Goal: Book appointment/travel/reservation

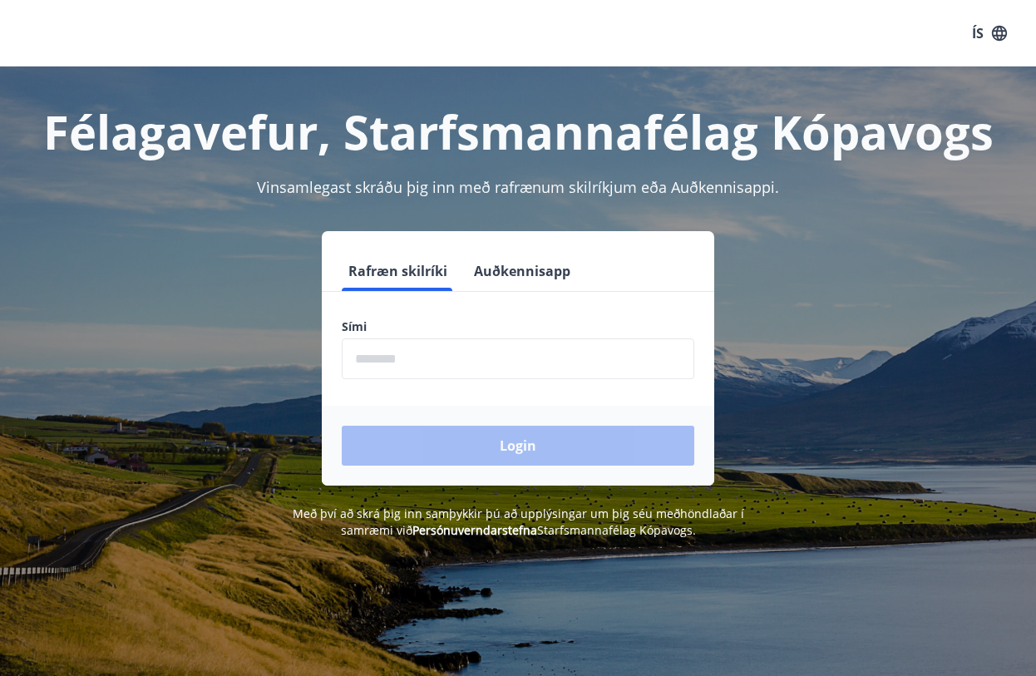
click at [433, 358] on input "phone" at bounding box center [518, 358] width 353 height 41
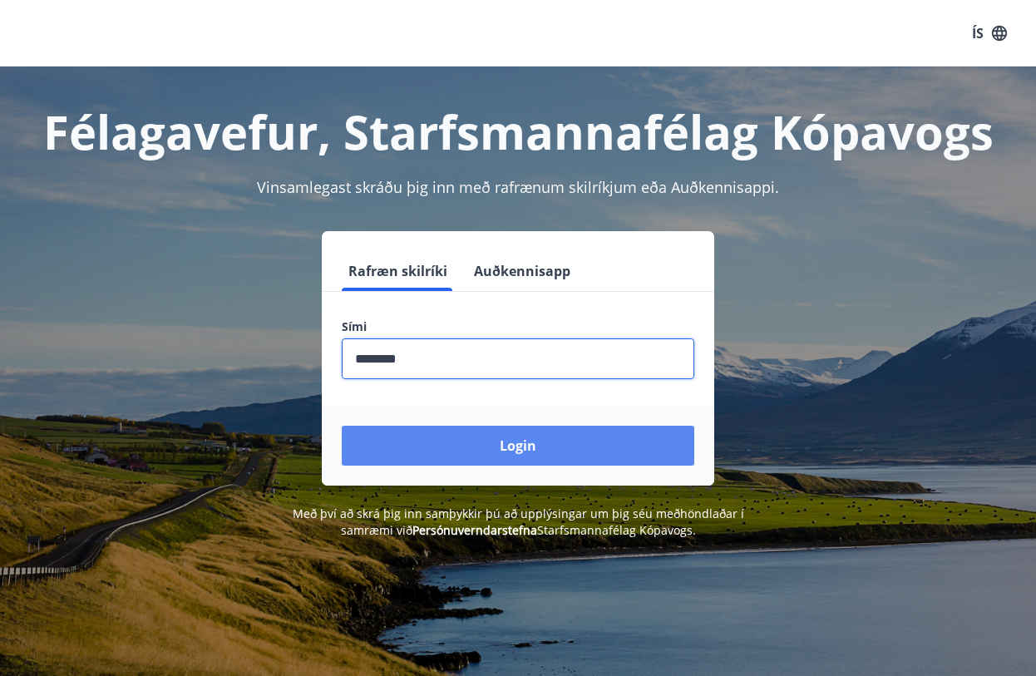
type input "********"
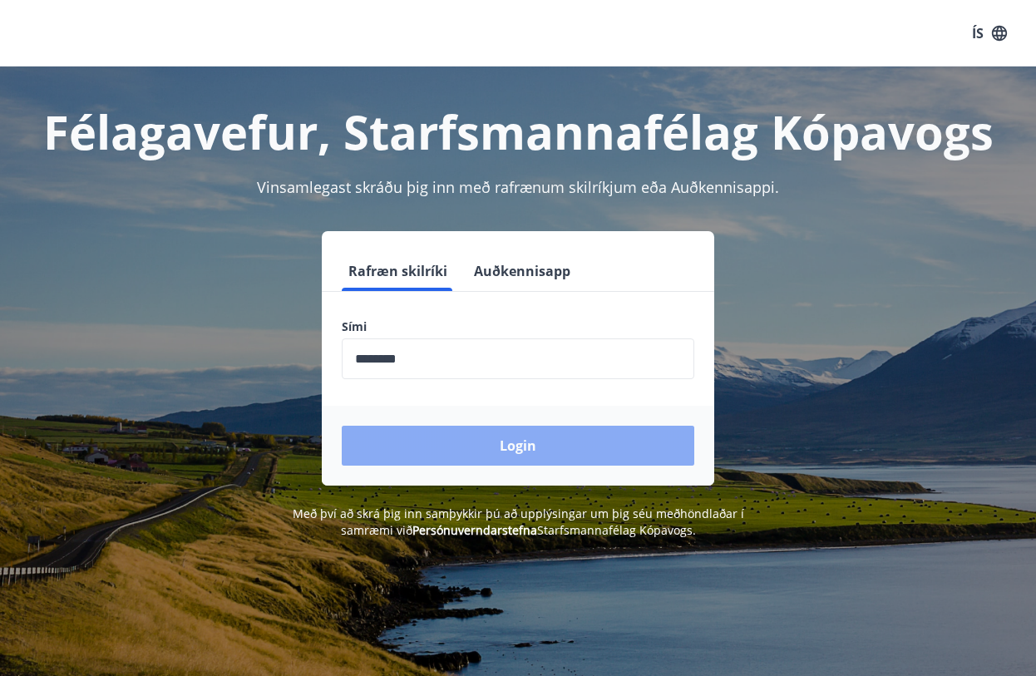
click at [462, 443] on button "Login" at bounding box center [518, 446] width 353 height 40
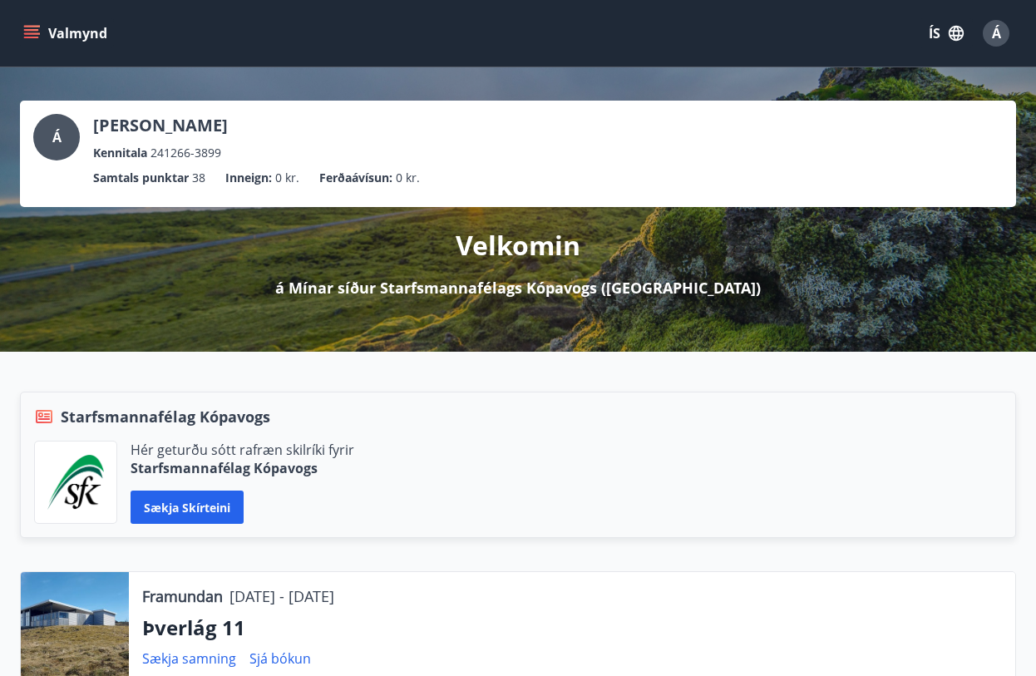
click at [32, 27] on icon "menu" at bounding box center [31, 33] width 17 height 17
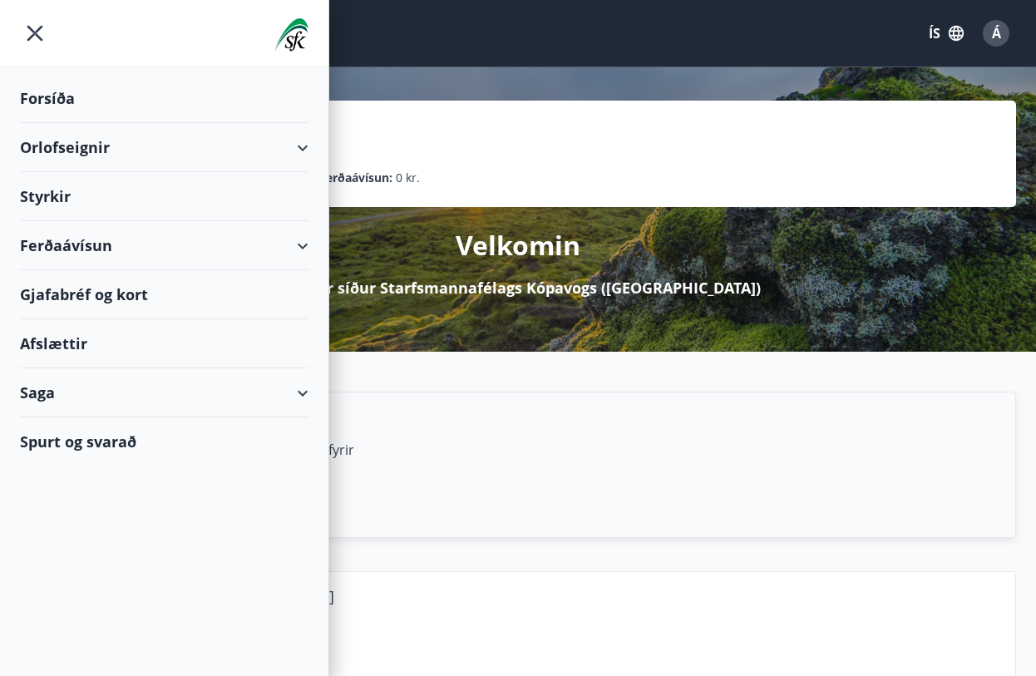
click at [302, 143] on div "Orlofseignir" at bounding box center [164, 147] width 289 height 49
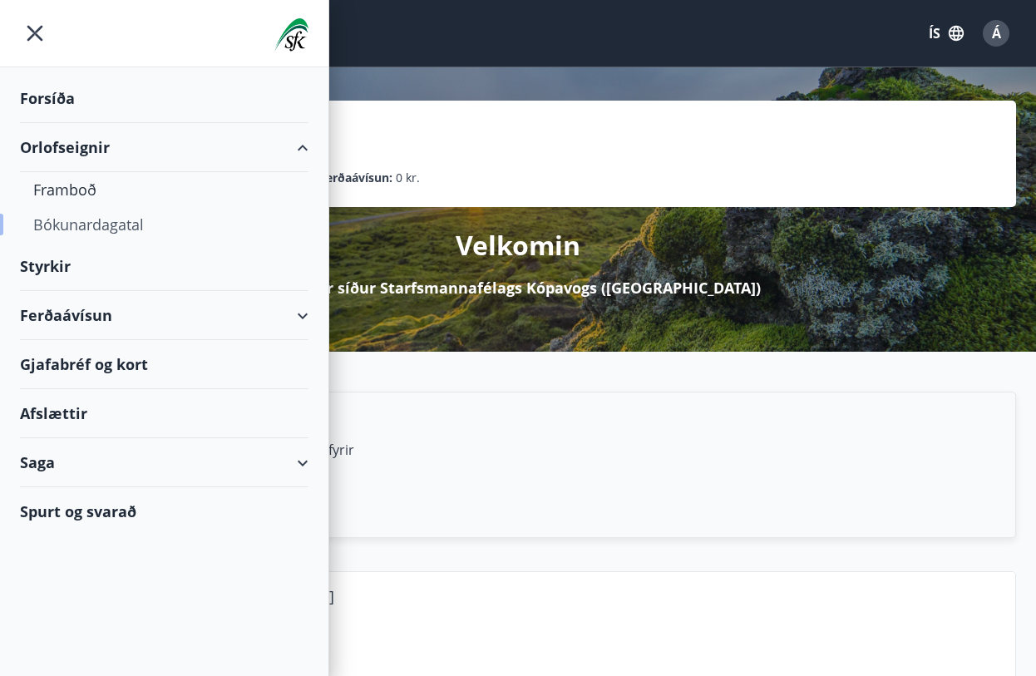
click at [71, 221] on div "Bókunardagatal" at bounding box center [164, 224] width 262 height 35
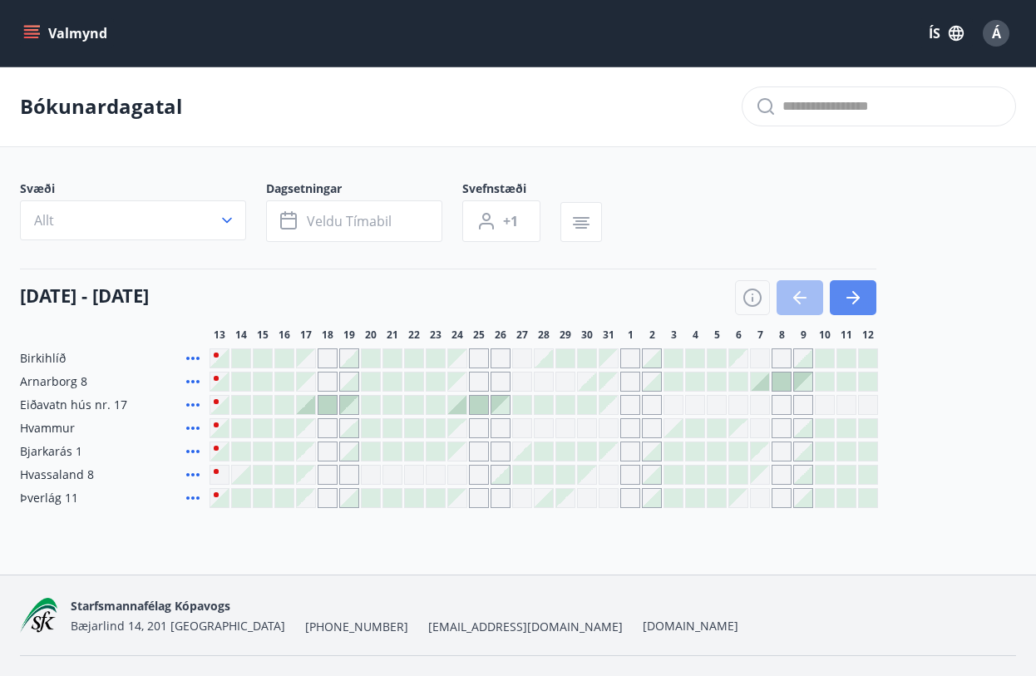
click at [849, 288] on icon "button" at bounding box center [853, 298] width 20 height 20
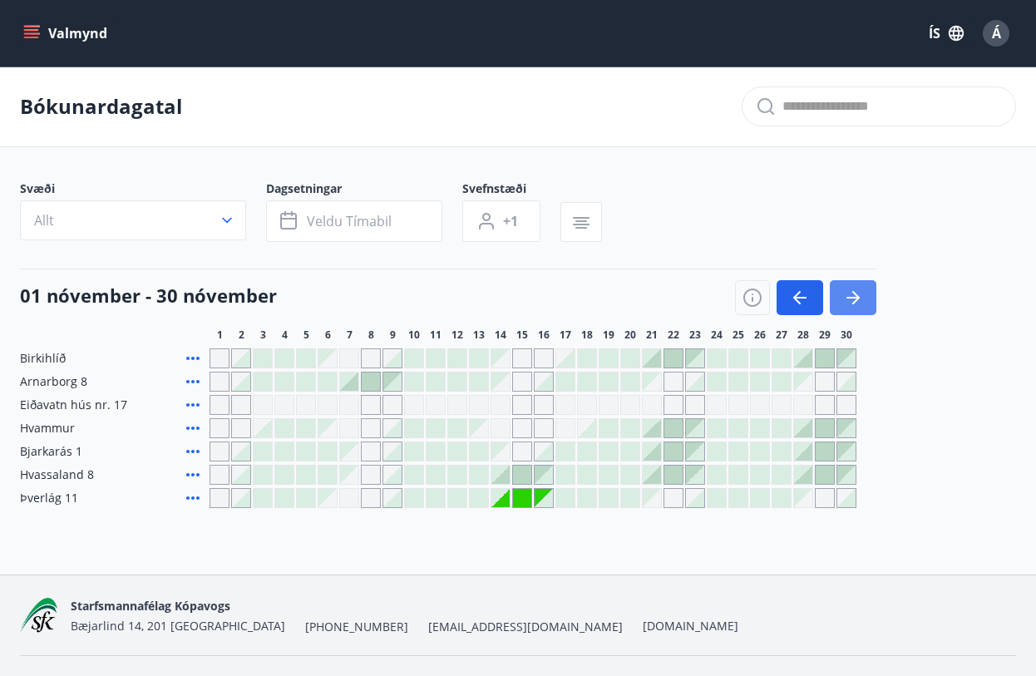
click at [849, 288] on icon "button" at bounding box center [853, 298] width 20 height 20
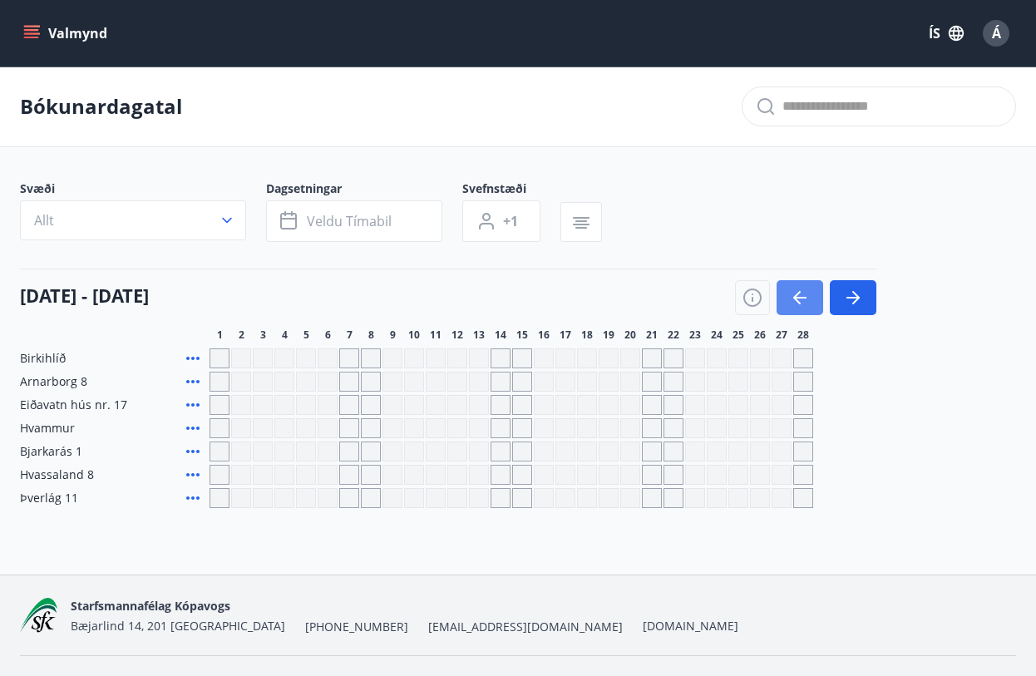
click at [790, 294] on icon "button" at bounding box center [800, 298] width 20 height 20
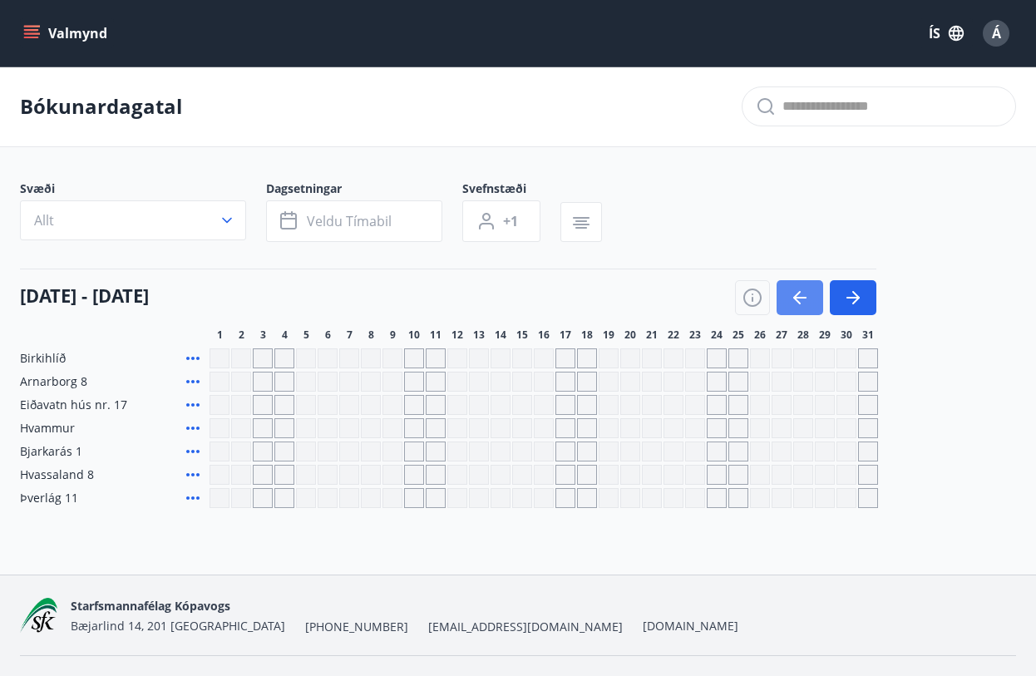
click at [790, 294] on icon "button" at bounding box center [800, 298] width 20 height 20
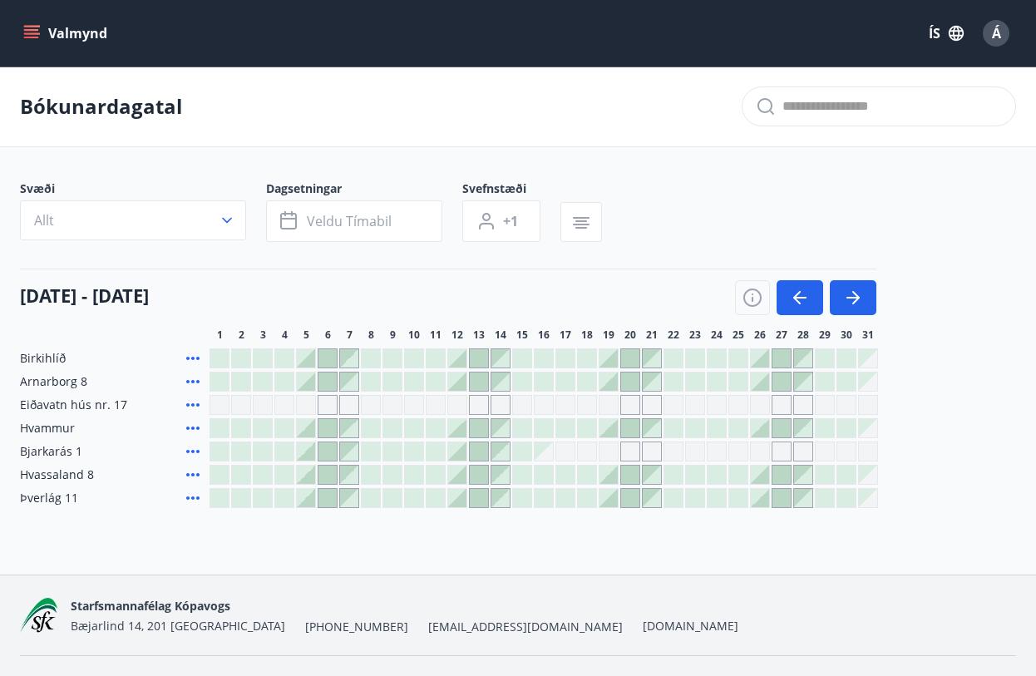
click at [690, 357] on div at bounding box center [695, 358] width 18 height 18
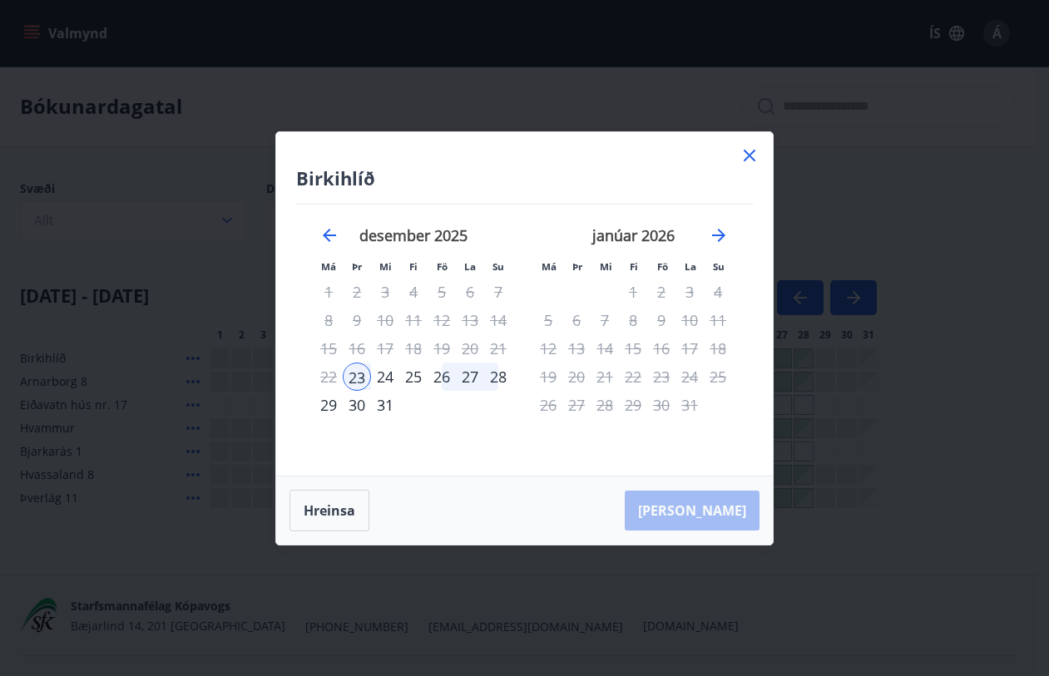
click at [496, 372] on div "28" at bounding box center [498, 377] width 28 height 28
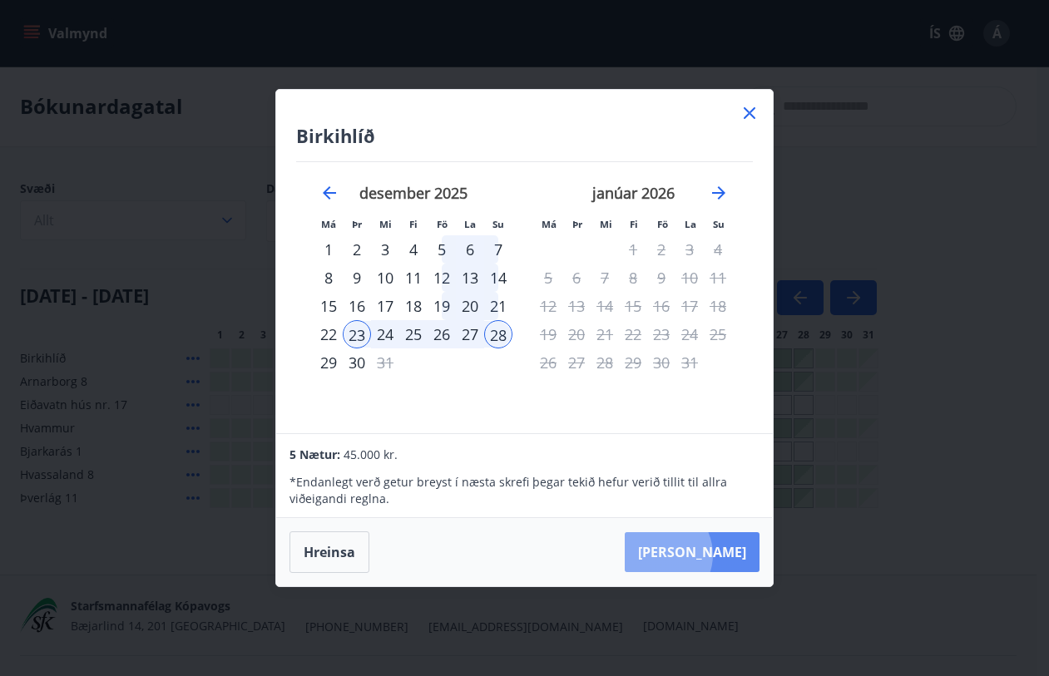
click at [708, 557] on button "Taka Frá" at bounding box center [692, 552] width 135 height 40
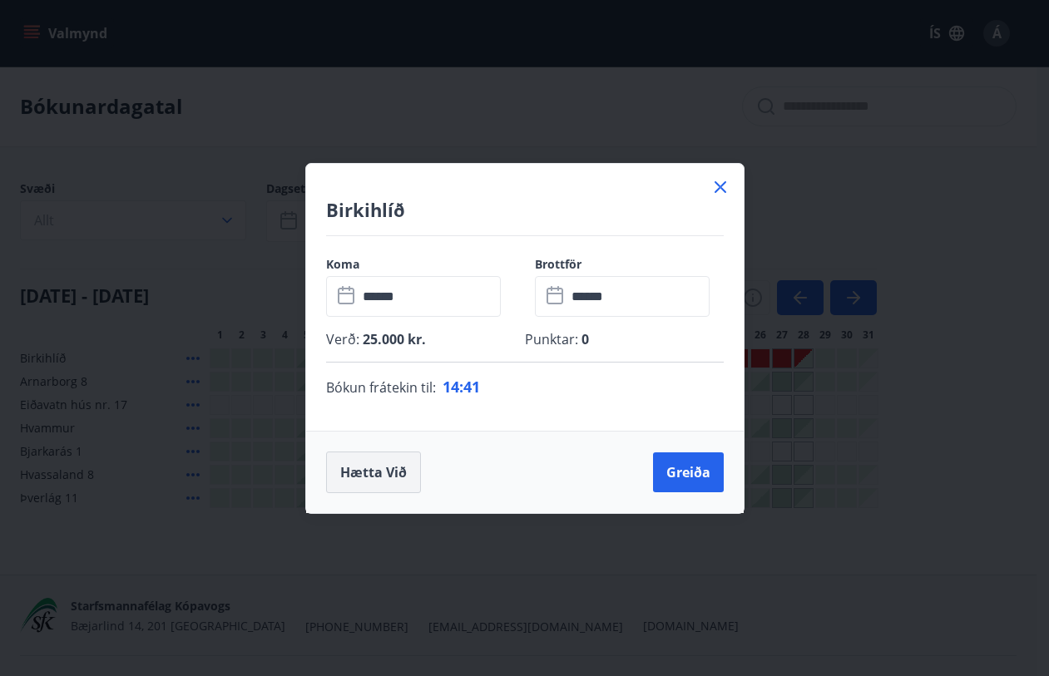
click at [351, 474] on button "Hætta við" at bounding box center [373, 473] width 95 height 42
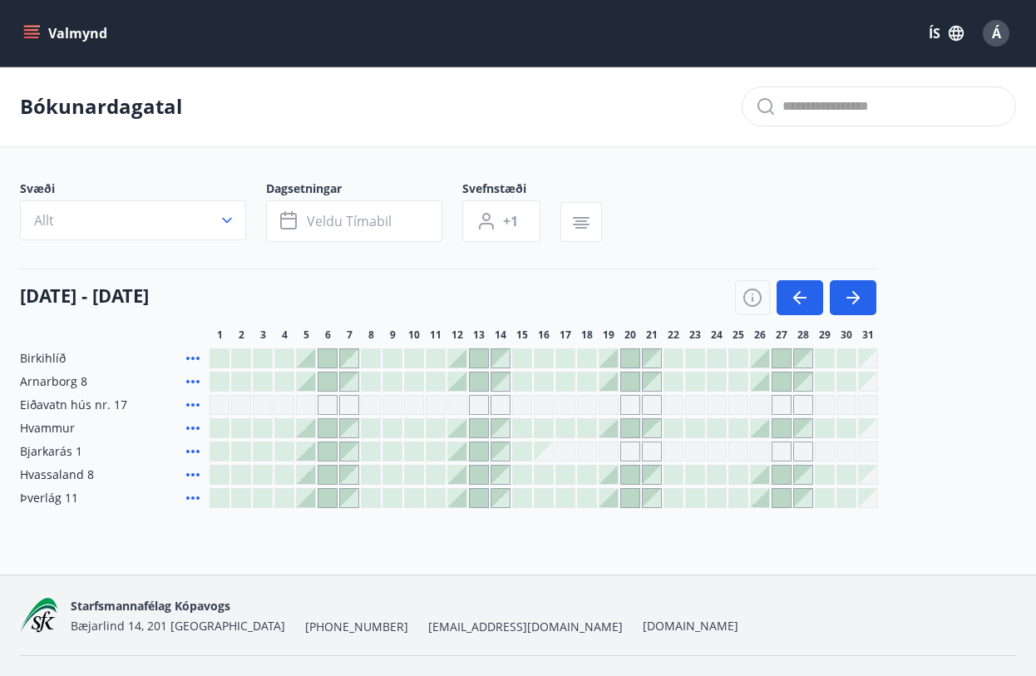
click at [653, 357] on div at bounding box center [652, 358] width 18 height 18
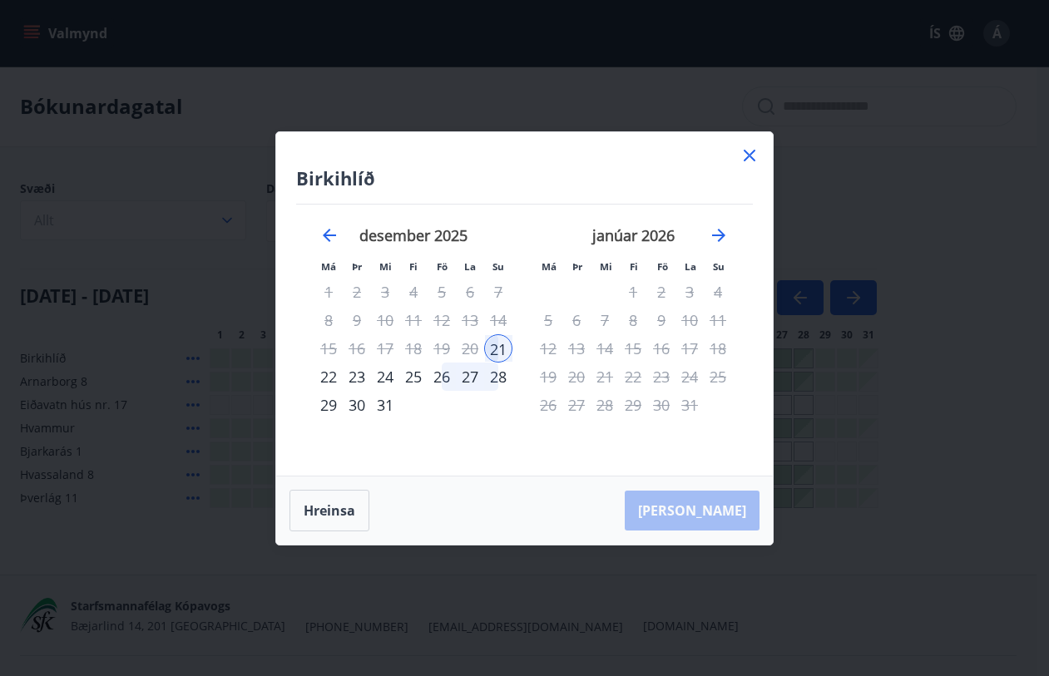
click at [499, 372] on div "28" at bounding box center [498, 377] width 28 height 28
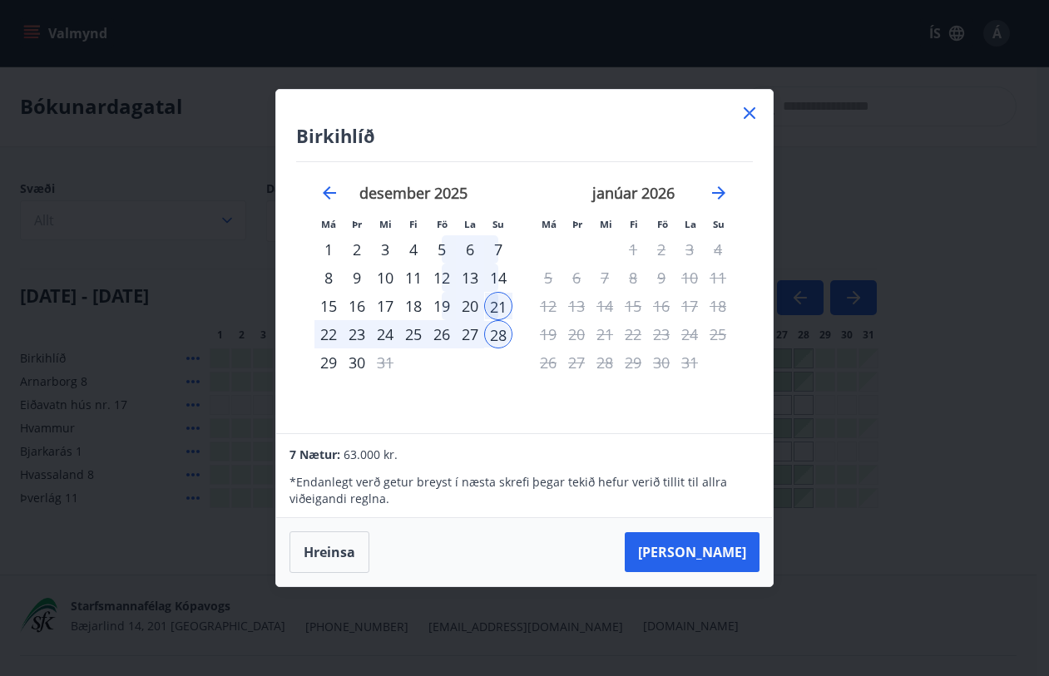
click at [335, 556] on button "Hreinsa" at bounding box center [329, 552] width 80 height 42
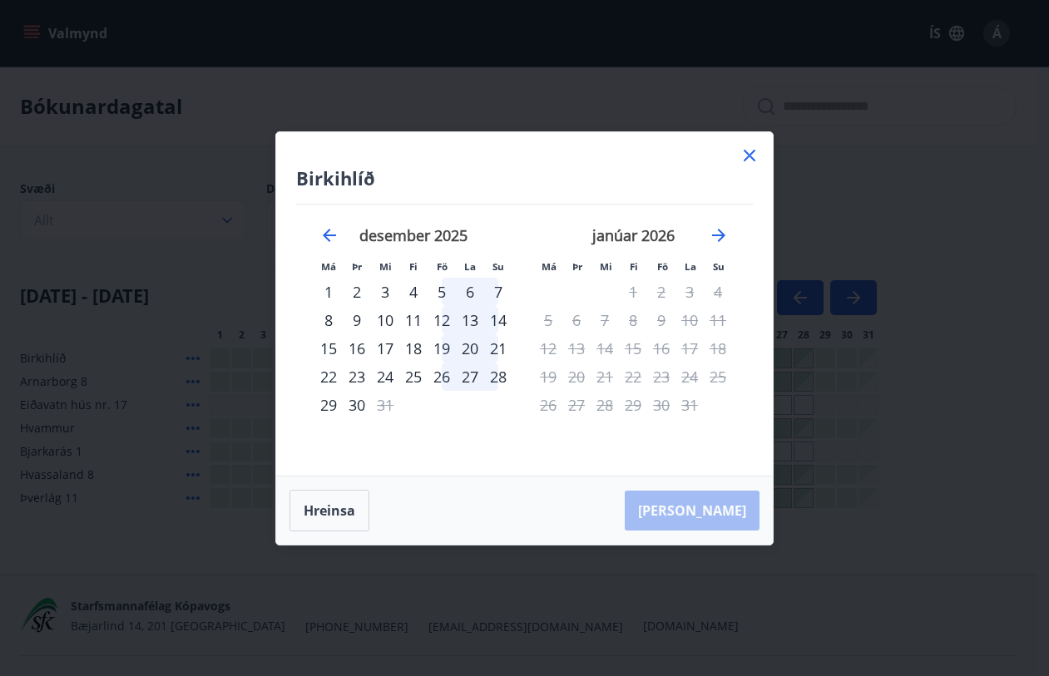
click at [326, 372] on div "22" at bounding box center [328, 377] width 28 height 28
click at [492, 371] on div "28" at bounding box center [498, 377] width 28 height 28
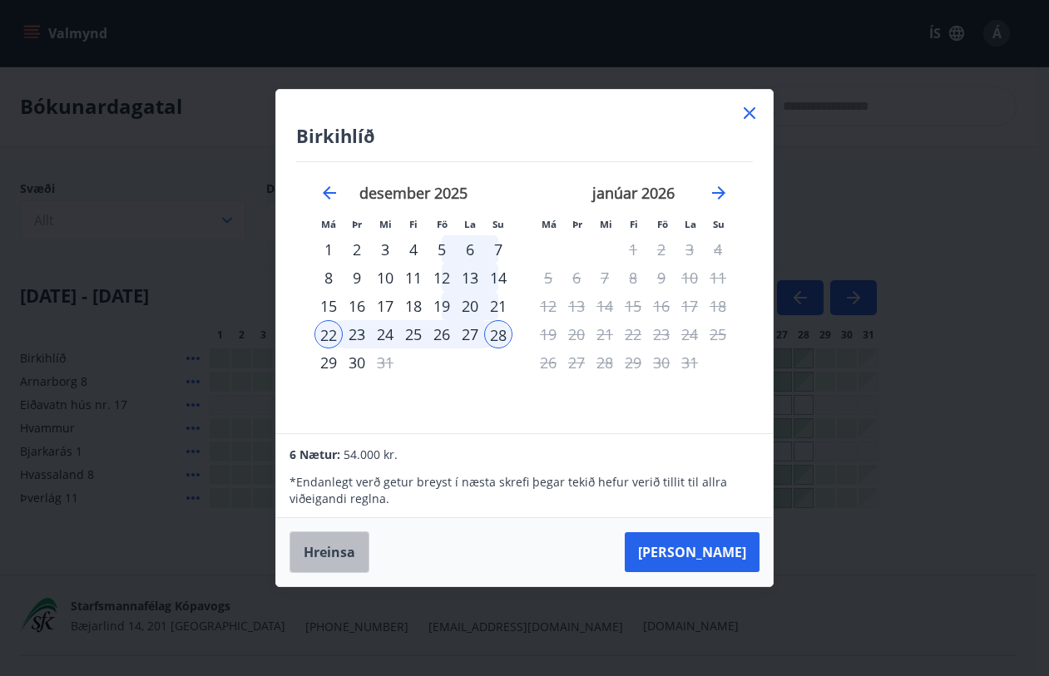
click at [340, 550] on button "Hreinsa" at bounding box center [329, 552] width 80 height 42
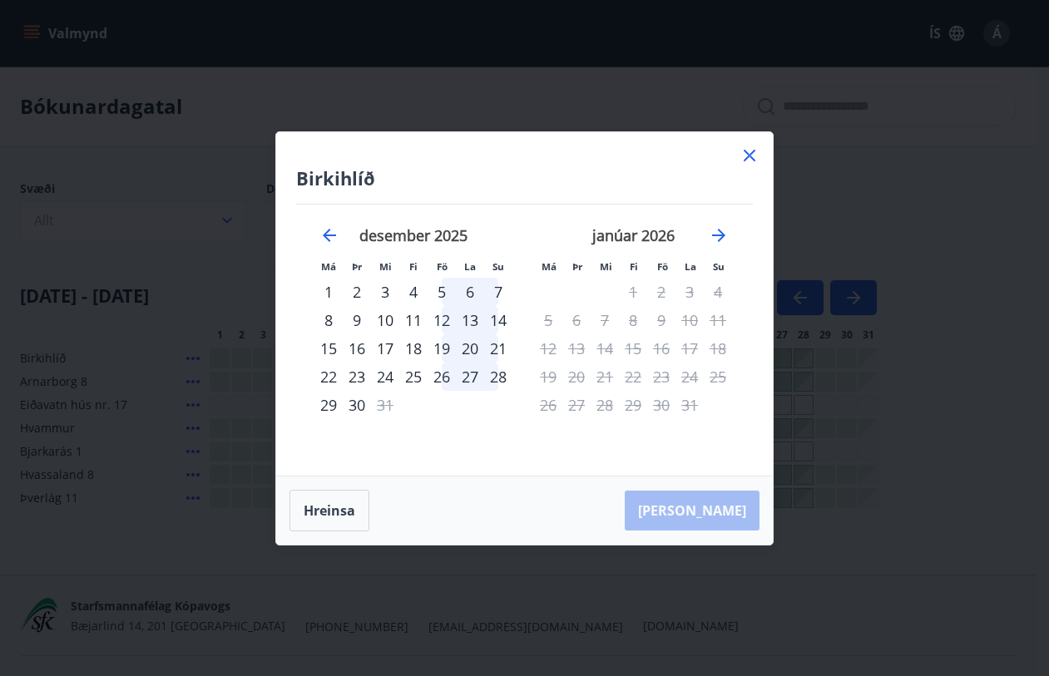
click at [360, 370] on div "23" at bounding box center [357, 377] width 28 height 28
click at [500, 369] on div "28" at bounding box center [498, 377] width 28 height 28
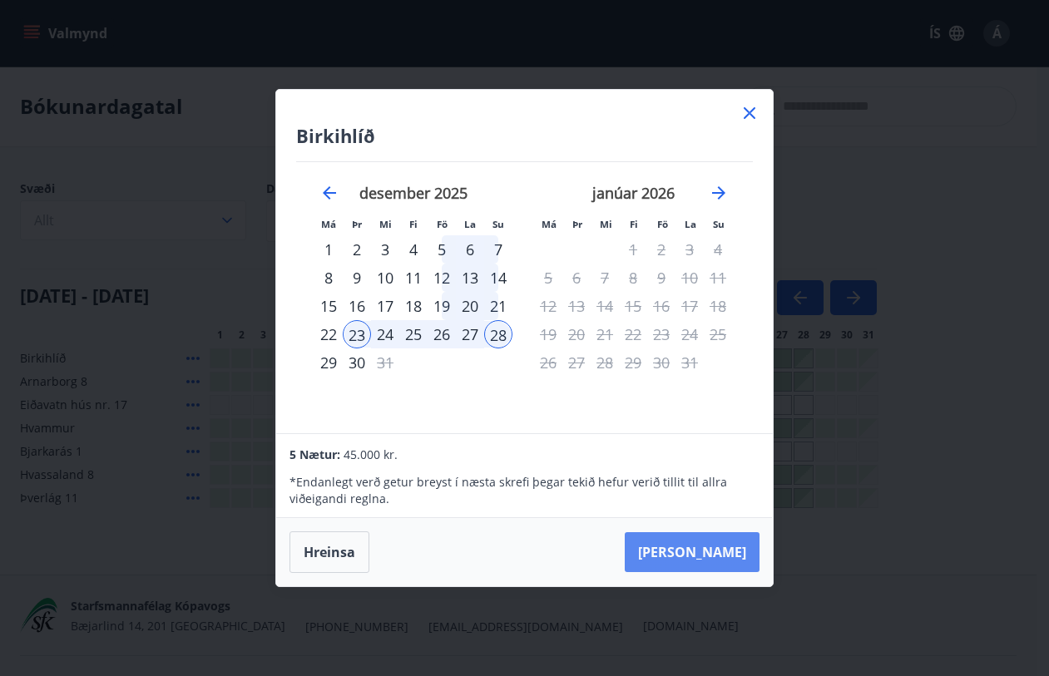
click at [716, 556] on button "Taka Frá" at bounding box center [692, 552] width 135 height 40
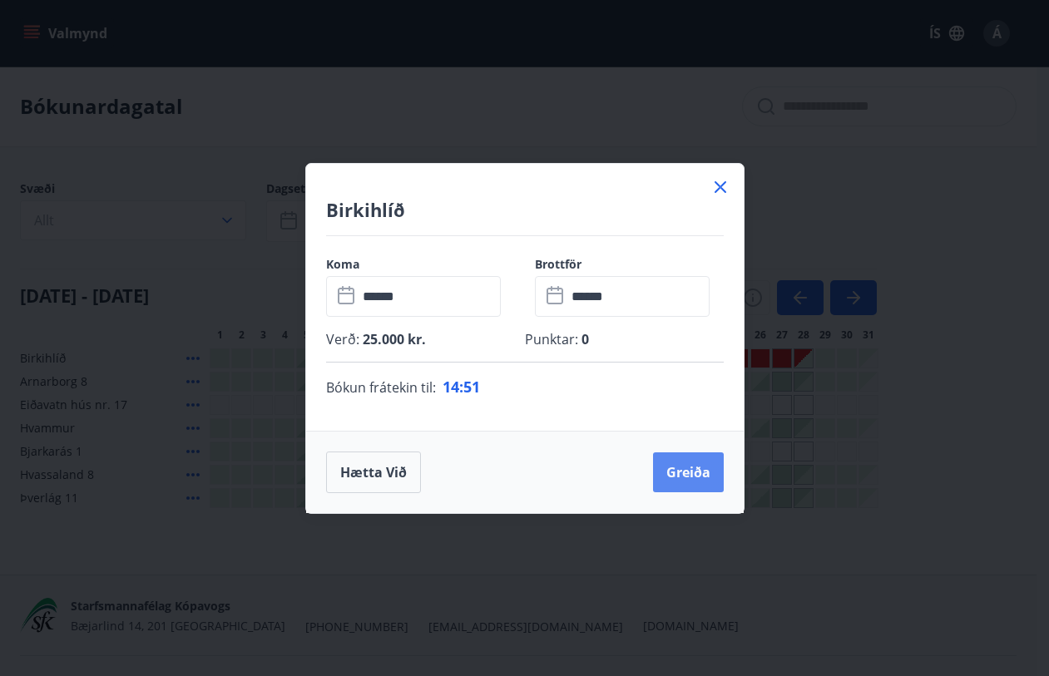
click at [688, 476] on button "Greiða" at bounding box center [688, 472] width 71 height 40
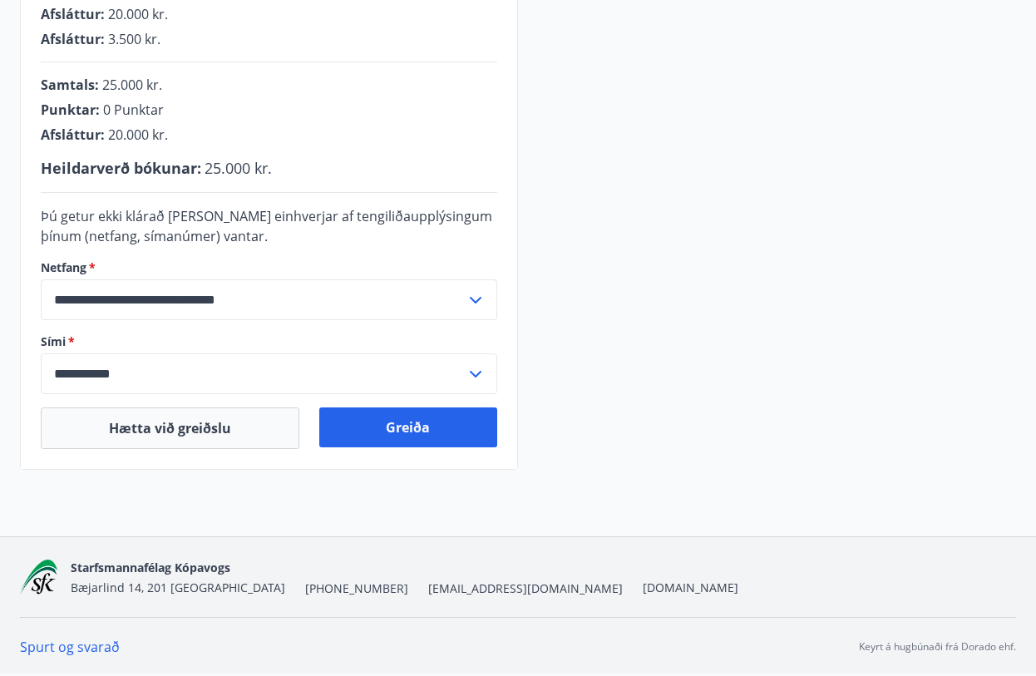
scroll to position [479, 0]
click at [430, 420] on button "Greiða" at bounding box center [408, 427] width 179 height 40
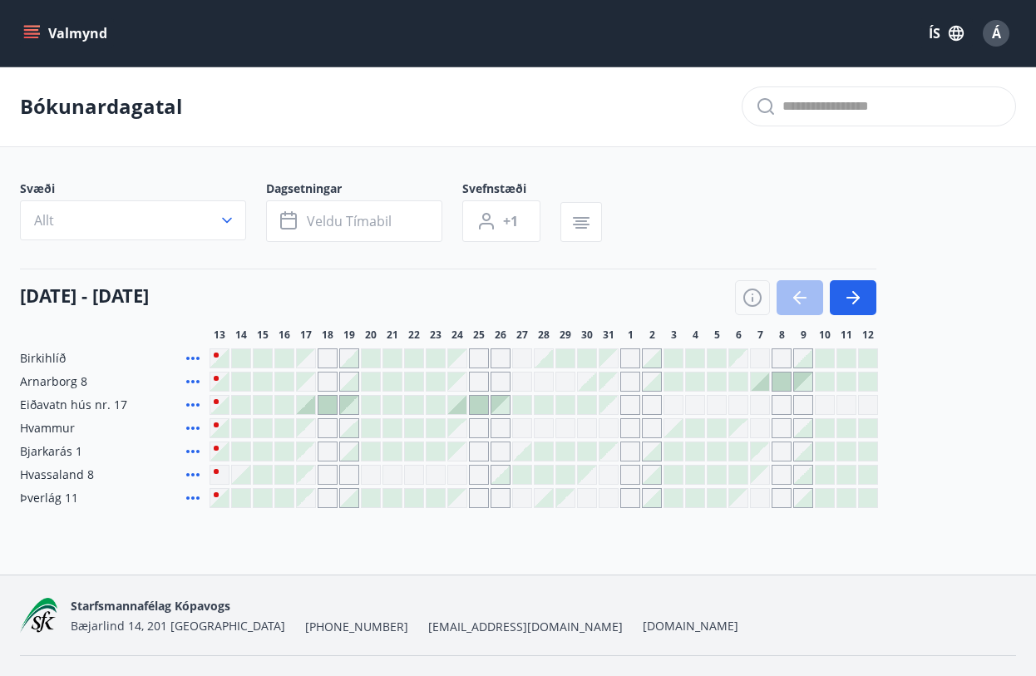
click at [57, 360] on span "Birkihlíð" at bounding box center [43, 358] width 46 height 17
click at [190, 359] on icon at bounding box center [192, 358] width 13 height 3
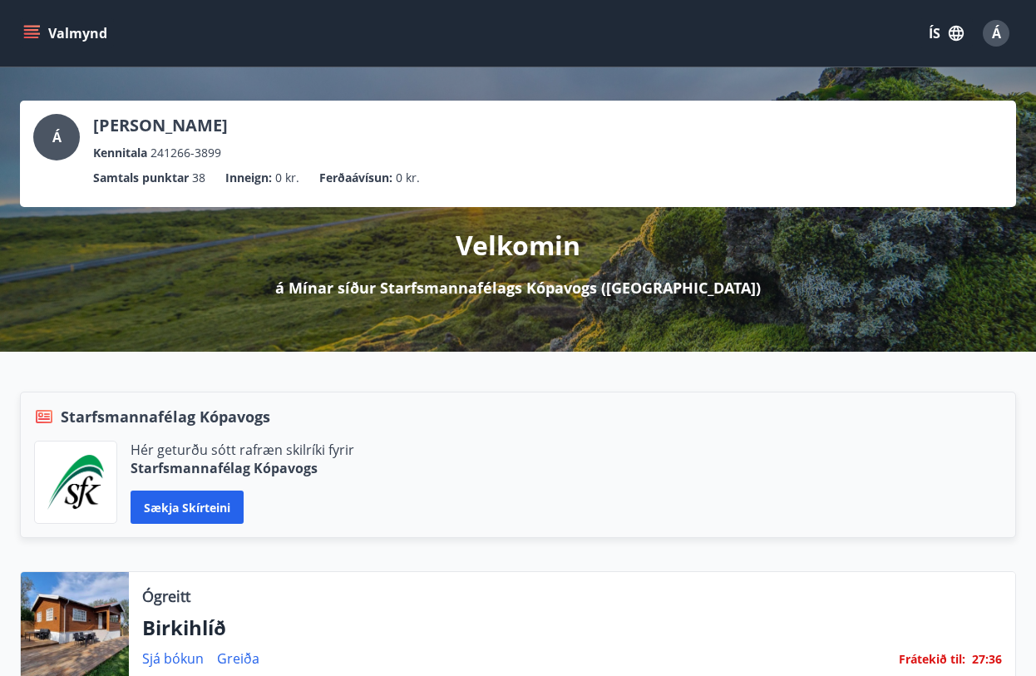
click at [28, 25] on icon "menu" at bounding box center [31, 33] width 17 height 17
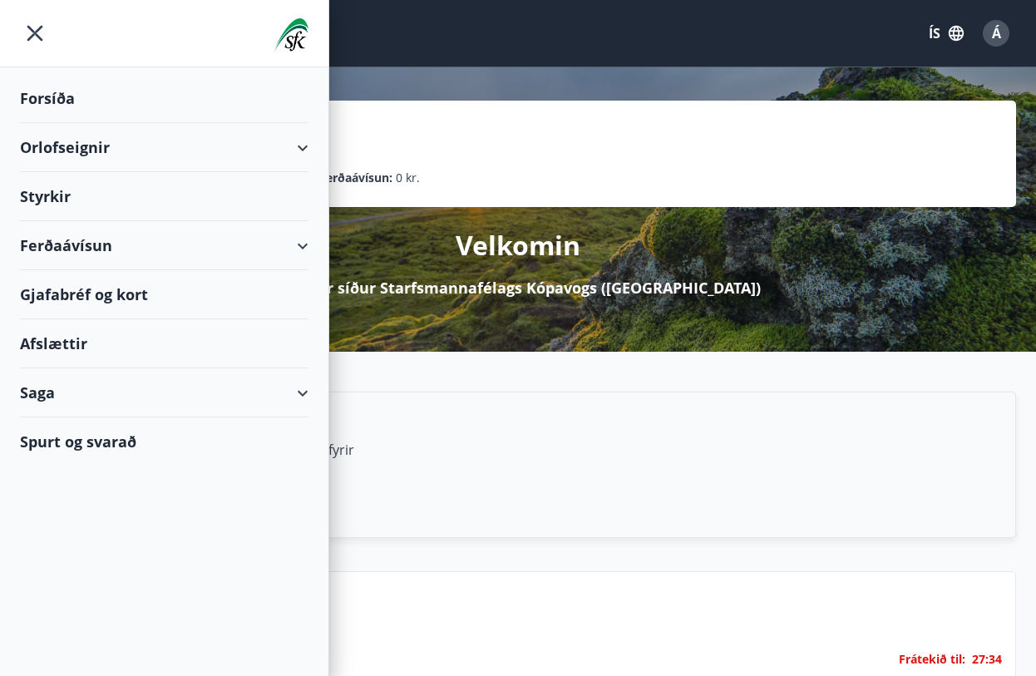
click at [181, 146] on div "Orlofseignir" at bounding box center [164, 147] width 289 height 49
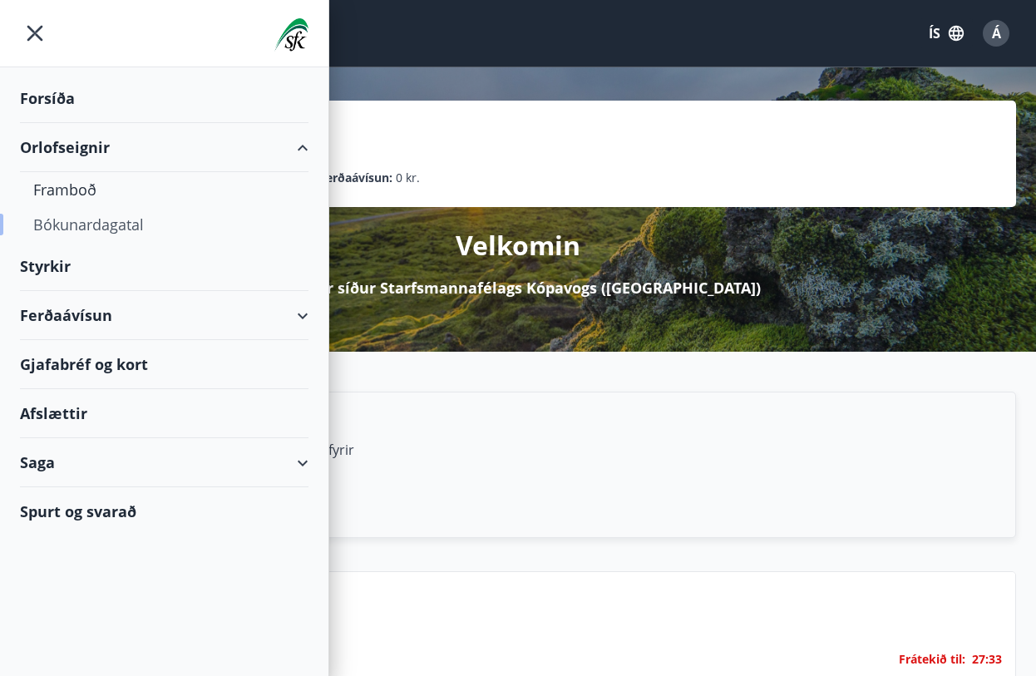
click at [116, 230] on div "Bókunardagatal" at bounding box center [164, 224] width 262 height 35
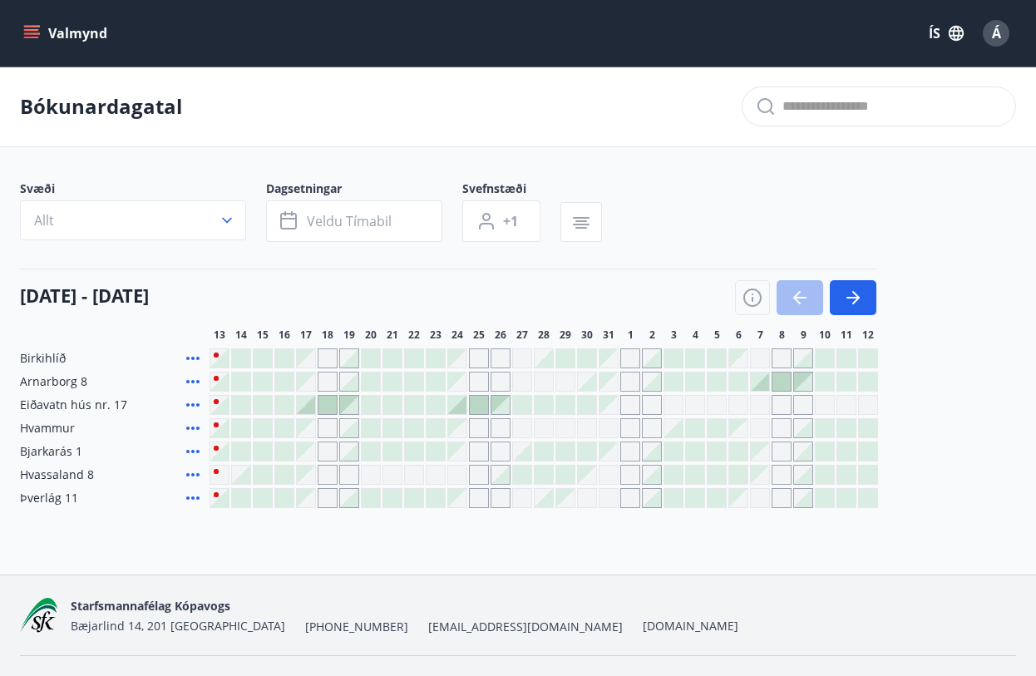
click at [61, 460] on span "Bjarkarás 1" at bounding box center [51, 451] width 62 height 17
click at [854, 281] on button "button" at bounding box center [853, 297] width 47 height 35
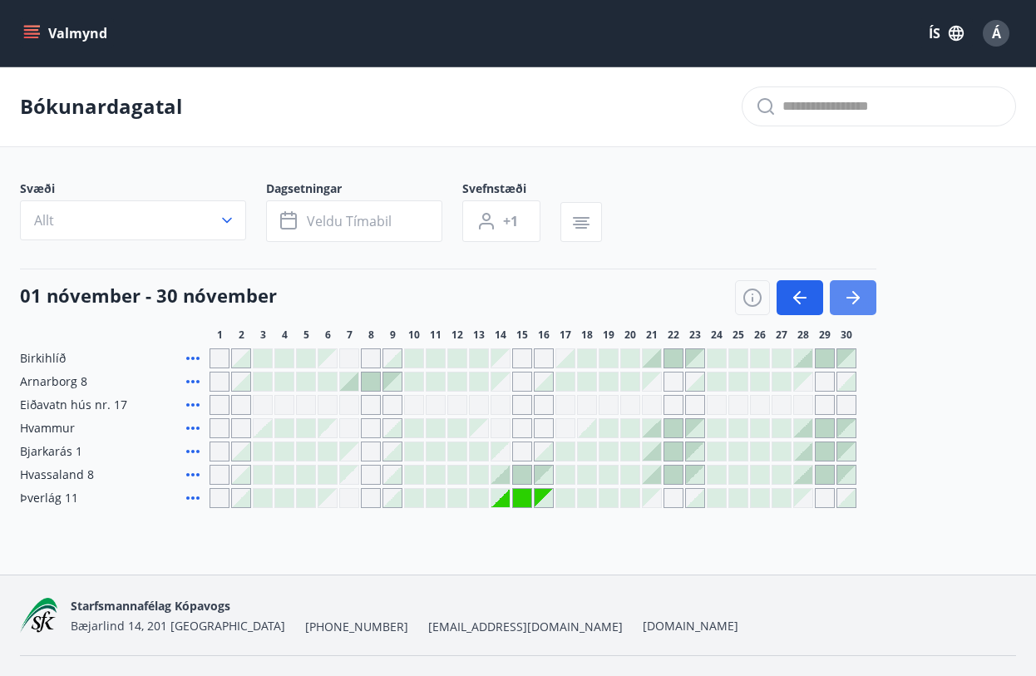
click at [854, 282] on button "button" at bounding box center [853, 297] width 47 height 35
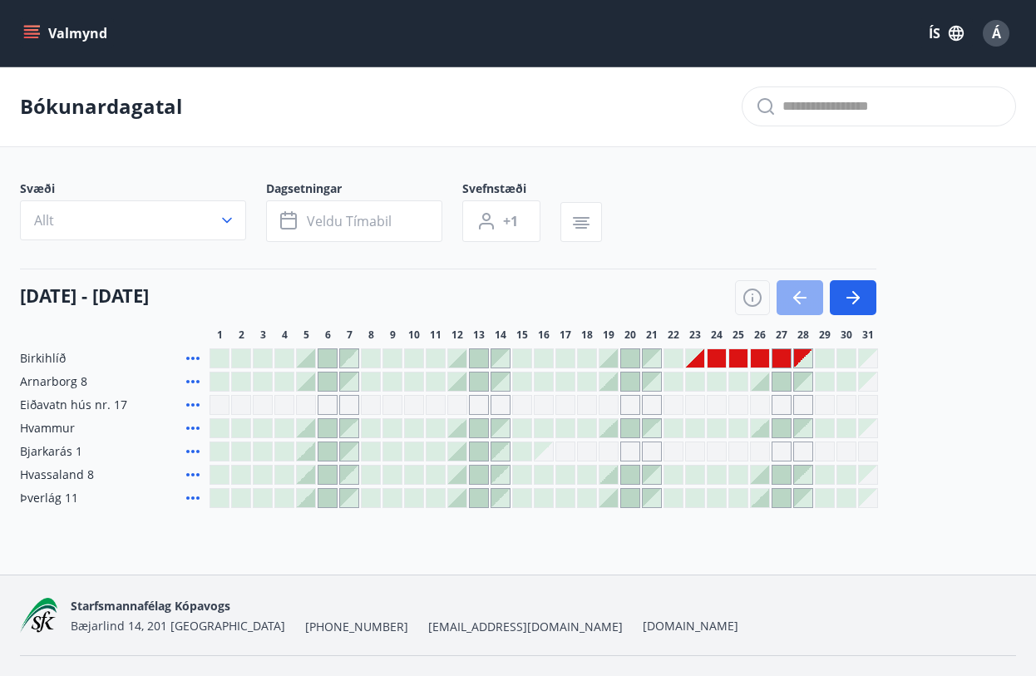
click at [792, 291] on icon "button" at bounding box center [800, 298] width 20 height 20
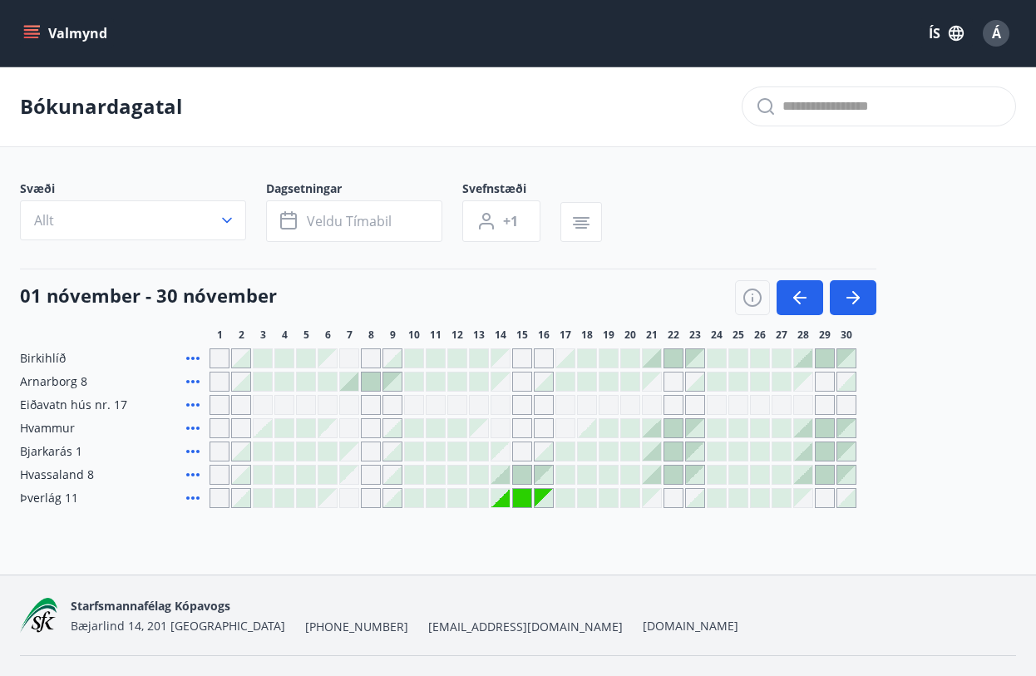
click at [851, 291] on icon "button" at bounding box center [853, 298] width 20 height 20
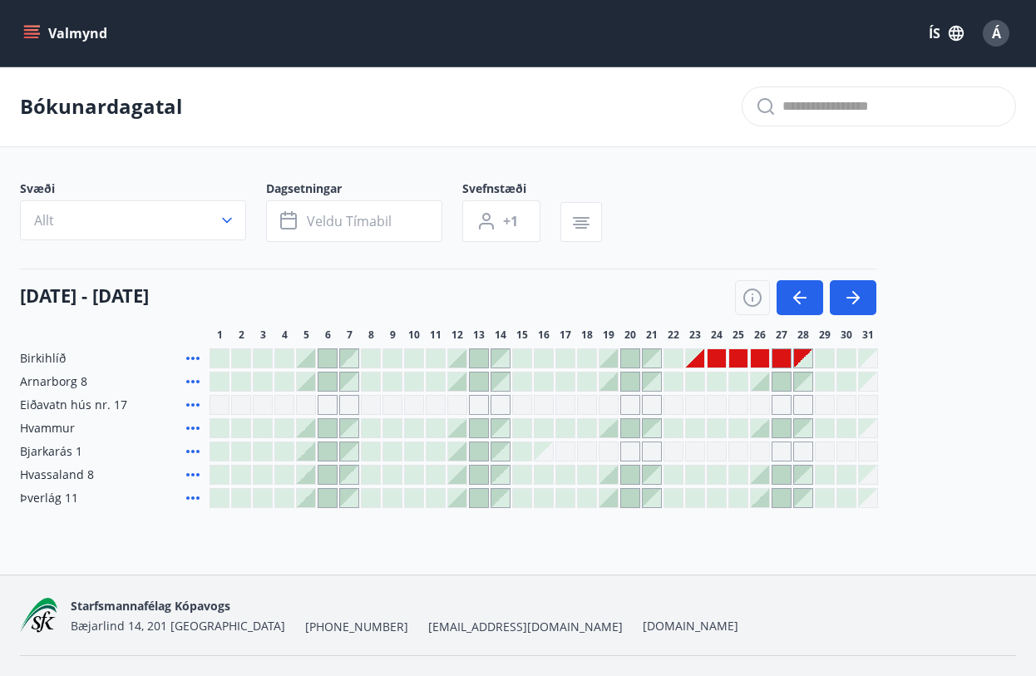
click at [699, 352] on div "Gráir dagar eru ekki bókanlegir" at bounding box center [695, 358] width 18 height 18
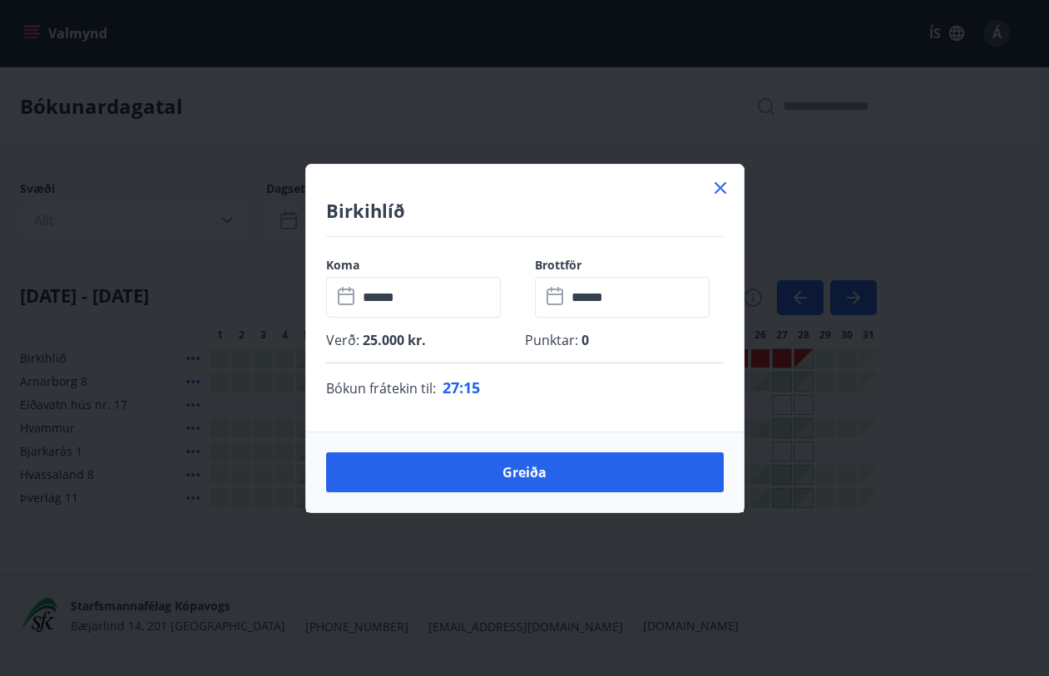
click at [699, 358] on div "Verð : 25.000 kr. Punktar : 0" at bounding box center [524, 347] width 397 height 32
click at [713, 186] on icon at bounding box center [720, 188] width 20 height 20
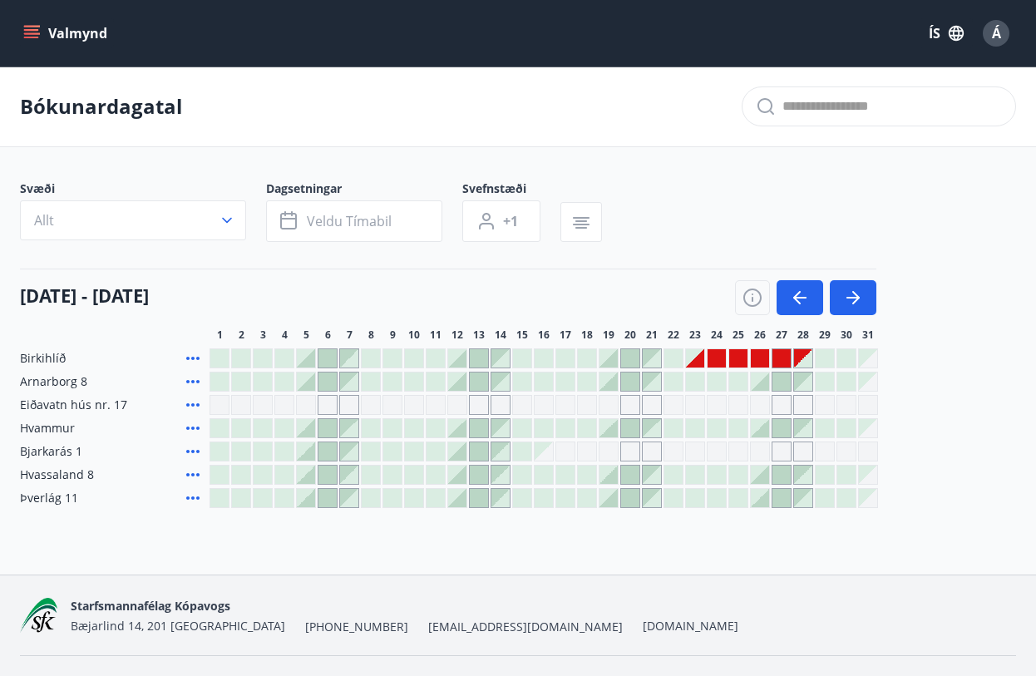
click at [785, 351] on div at bounding box center [782, 358] width 18 height 18
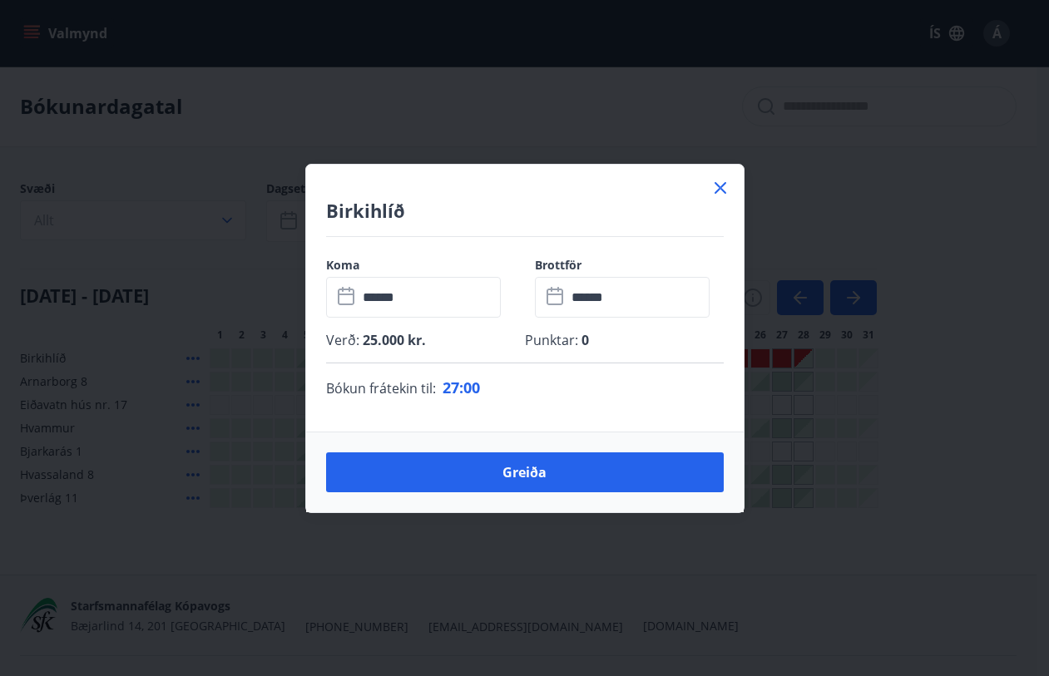
click at [717, 181] on icon at bounding box center [720, 188] width 20 height 20
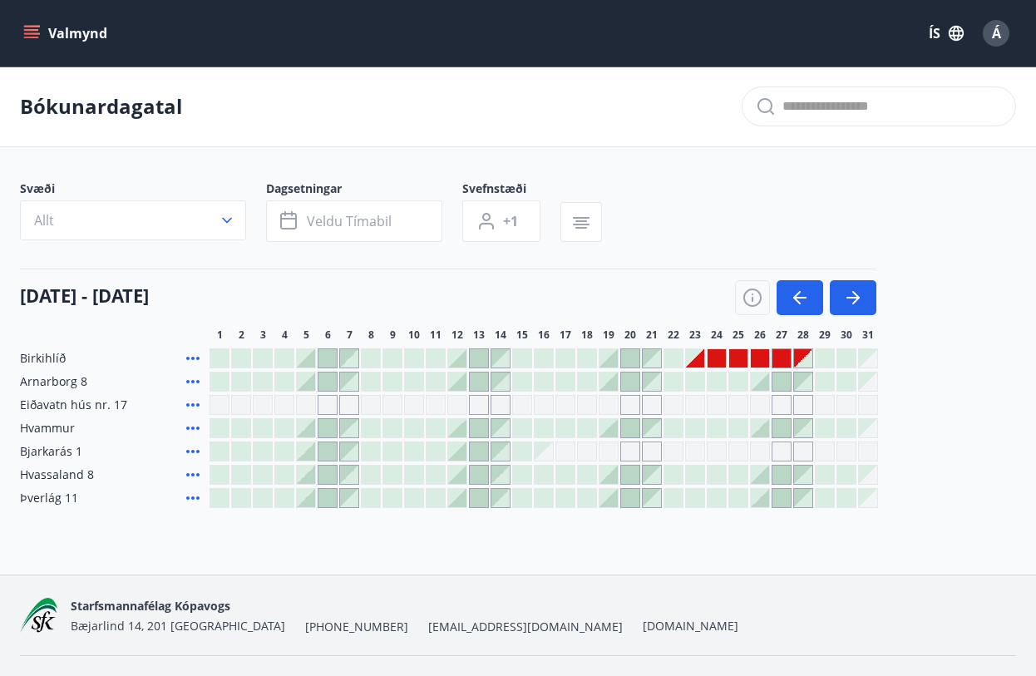
click at [27, 30] on icon "menu" at bounding box center [31, 30] width 15 height 2
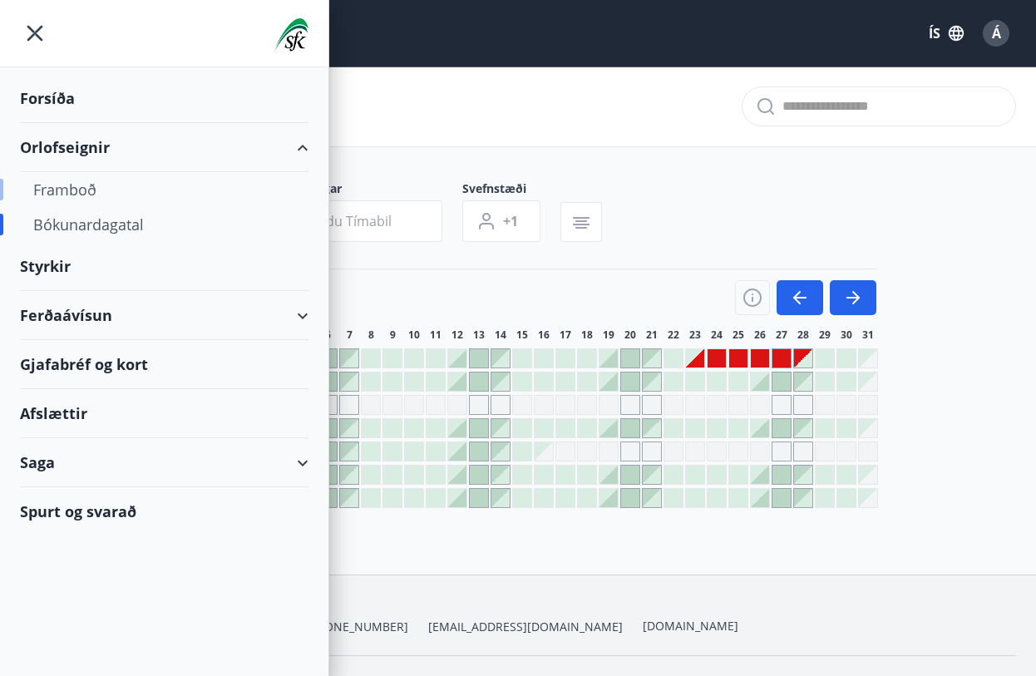
click at [52, 189] on div "Framboð" at bounding box center [164, 189] width 262 height 35
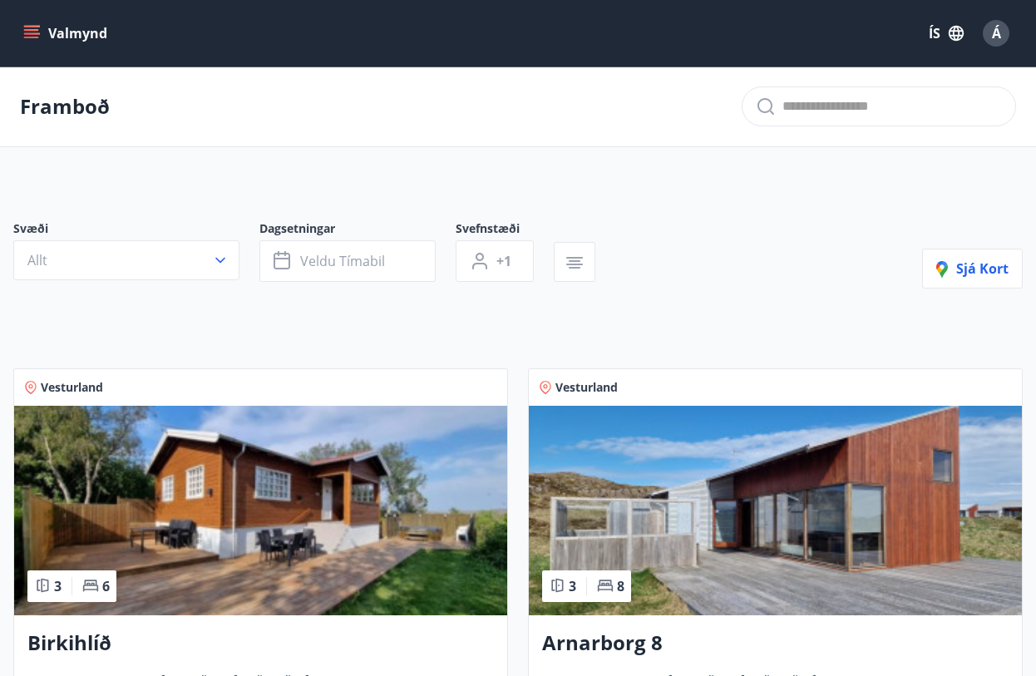
click at [31, 31] on icon "menu" at bounding box center [31, 30] width 15 height 2
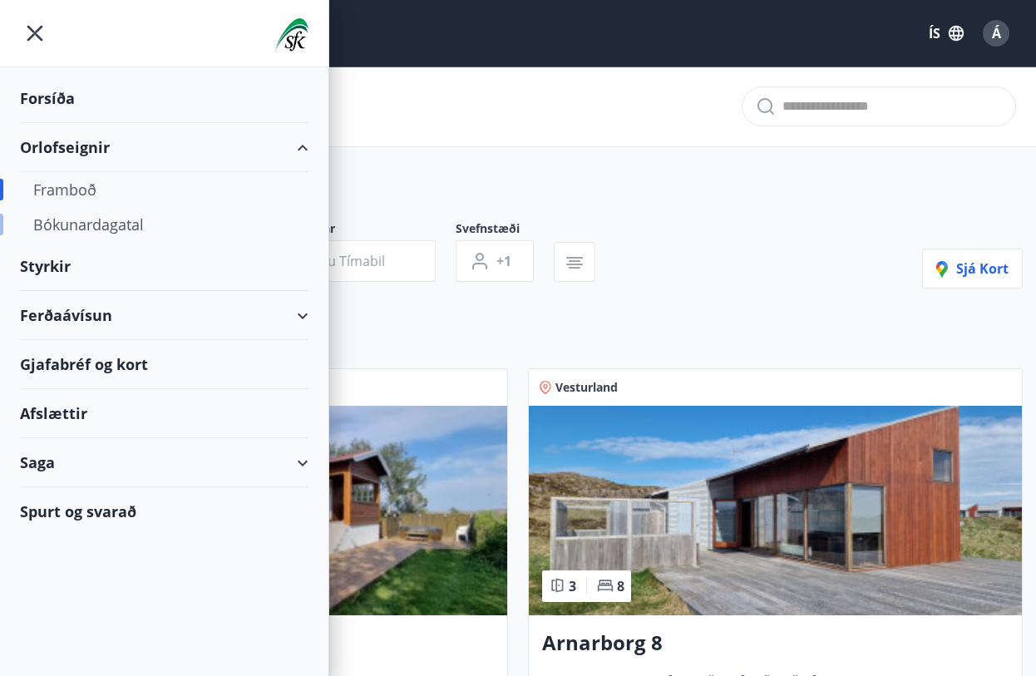
click at [80, 218] on div "Bókunardagatal" at bounding box center [164, 224] width 262 height 35
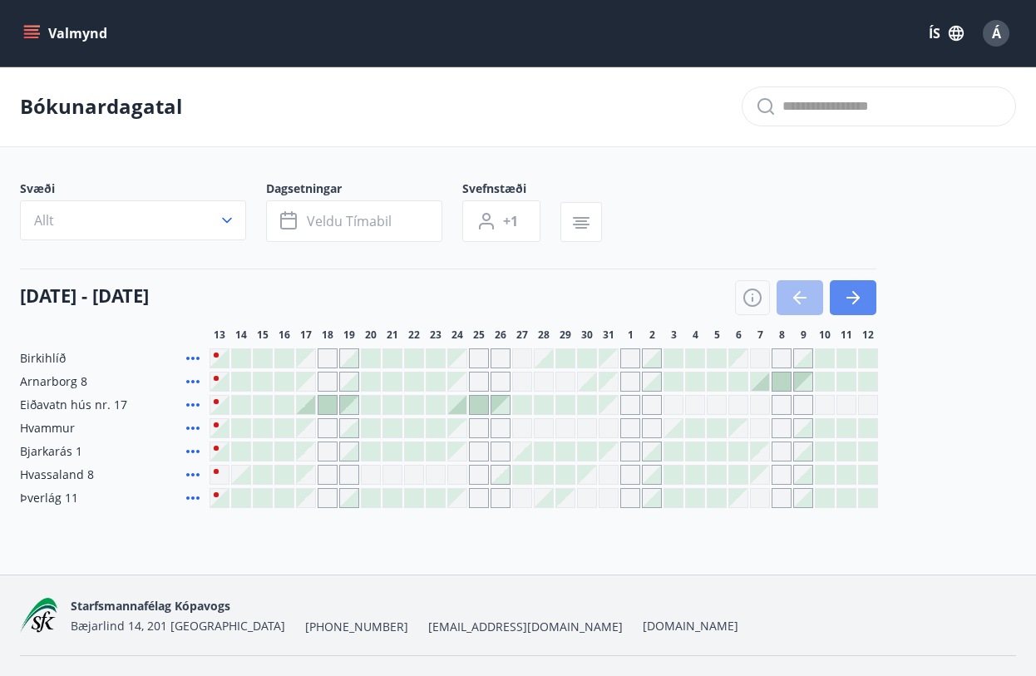
click at [852, 282] on button "button" at bounding box center [853, 297] width 47 height 35
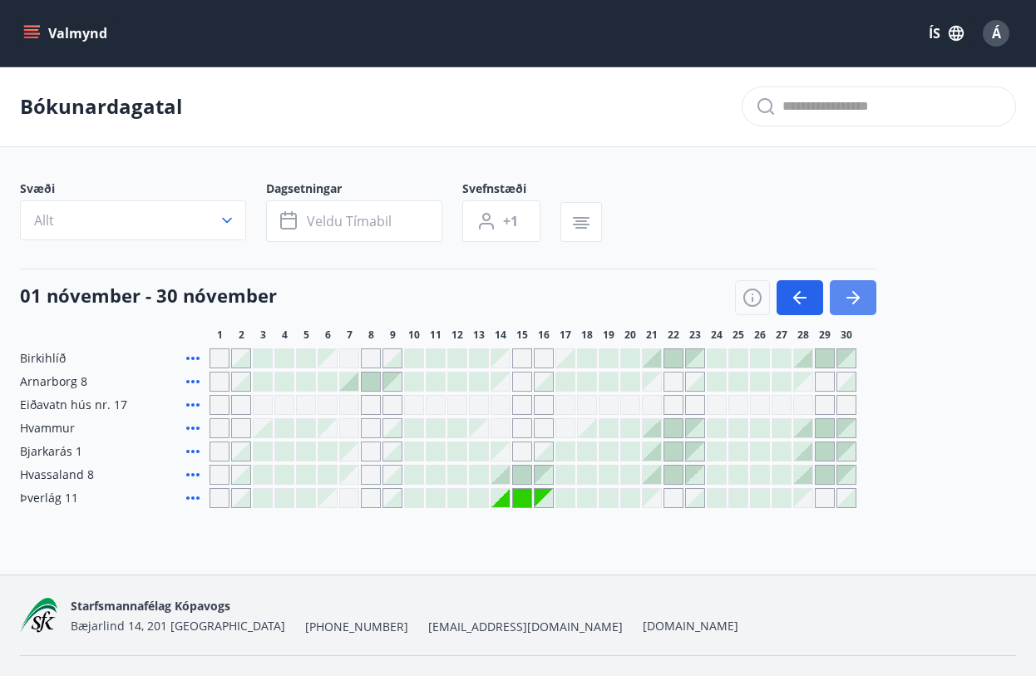
click at [852, 288] on icon "button" at bounding box center [853, 298] width 20 height 20
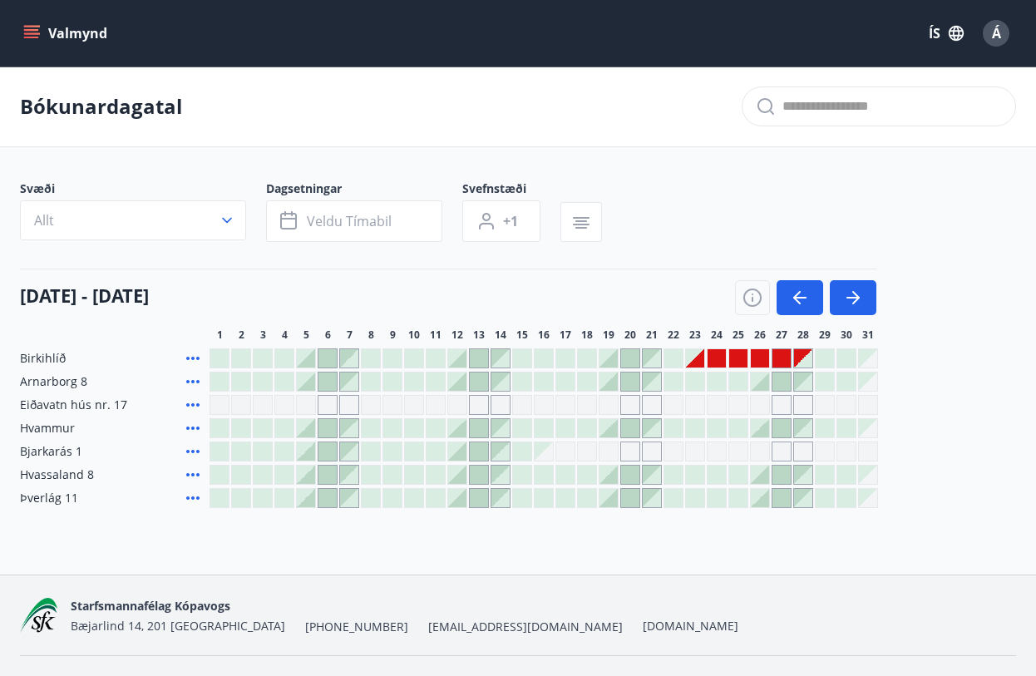
click at [694, 462] on div "Gráir dagar eru ekki bókanlegir" at bounding box center [695, 452] width 20 height 20
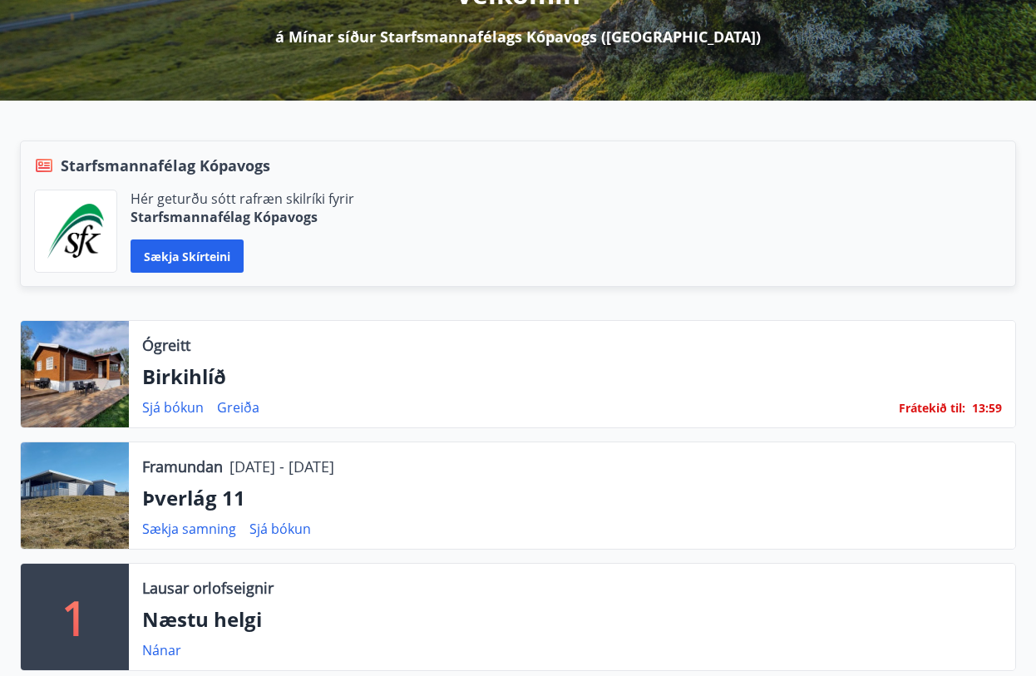
scroll to position [333, 0]
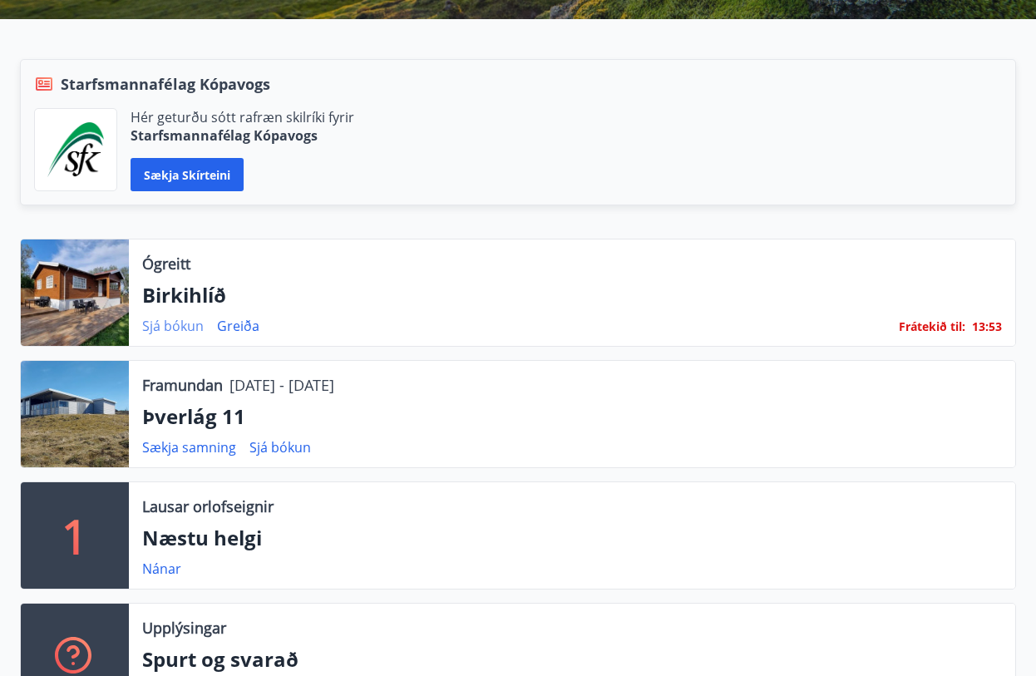
click at [198, 332] on link "Sjá bókun" at bounding box center [173, 326] width 62 height 18
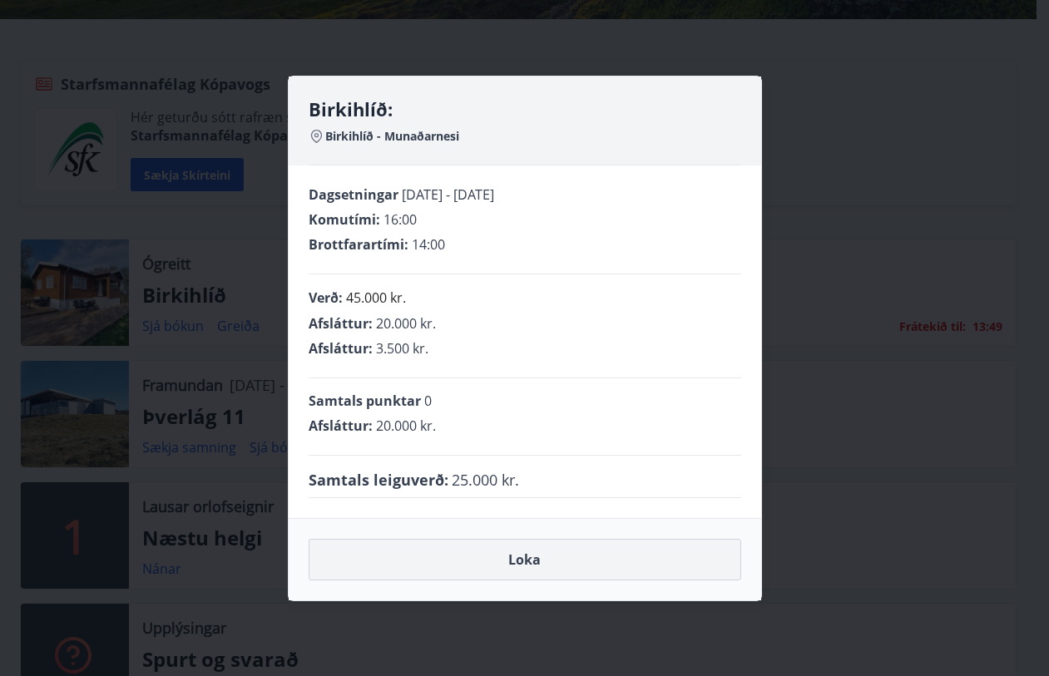
click at [488, 562] on button "Loka" at bounding box center [525, 560] width 432 height 42
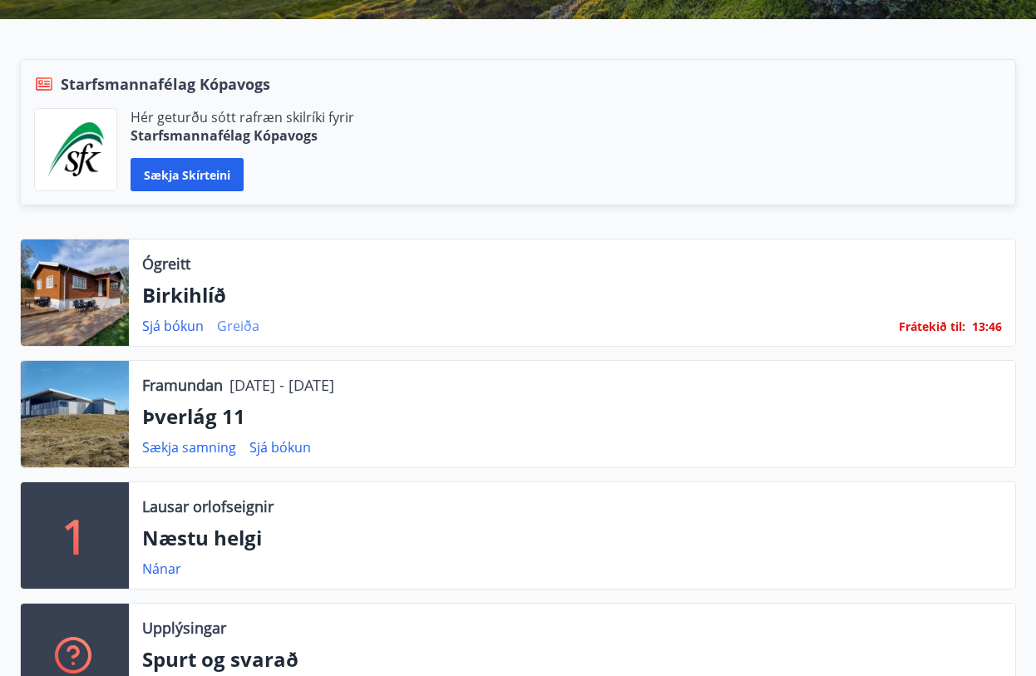
click at [257, 330] on link "Greiða" at bounding box center [238, 326] width 42 height 18
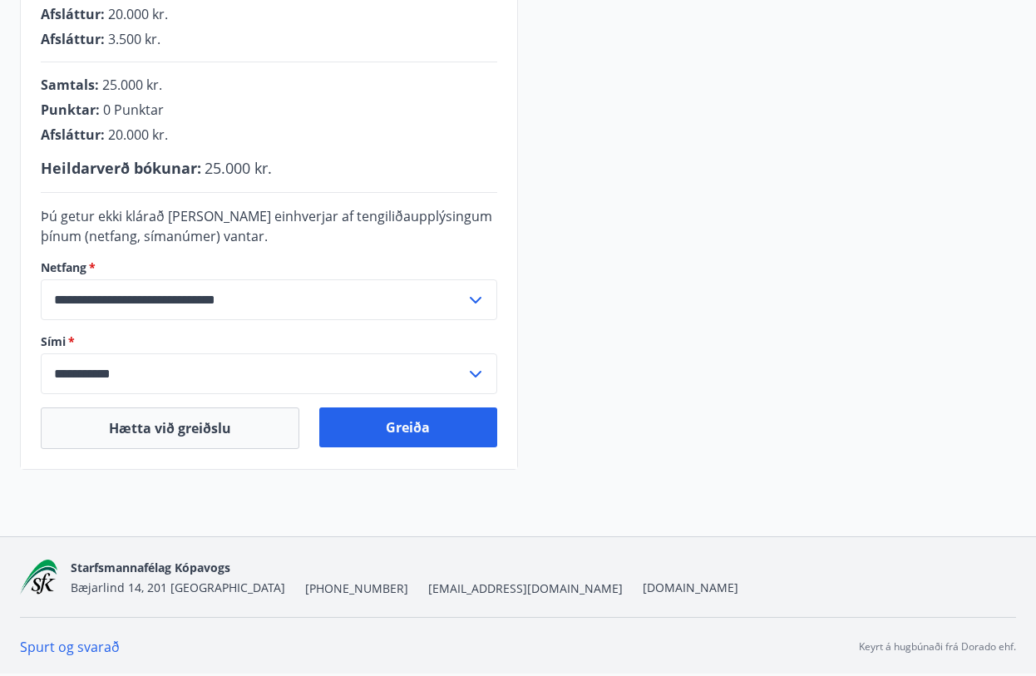
scroll to position [479, 0]
click at [217, 420] on button "Hætta við greiðslu" at bounding box center [170, 428] width 259 height 42
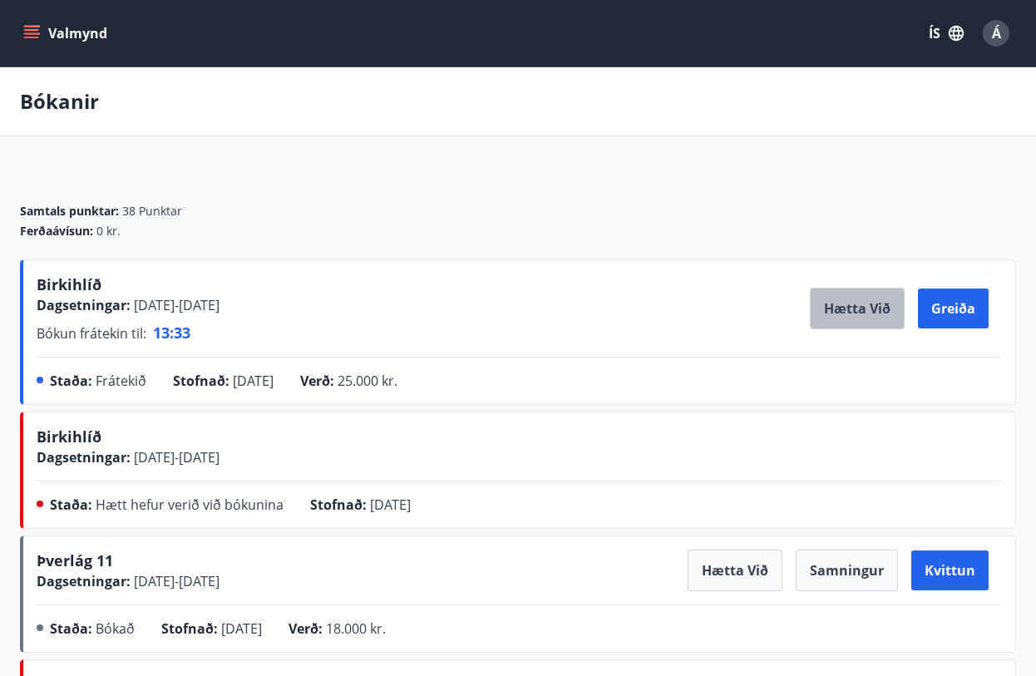
click at [852, 313] on button "Hætta við" at bounding box center [857, 309] width 95 height 42
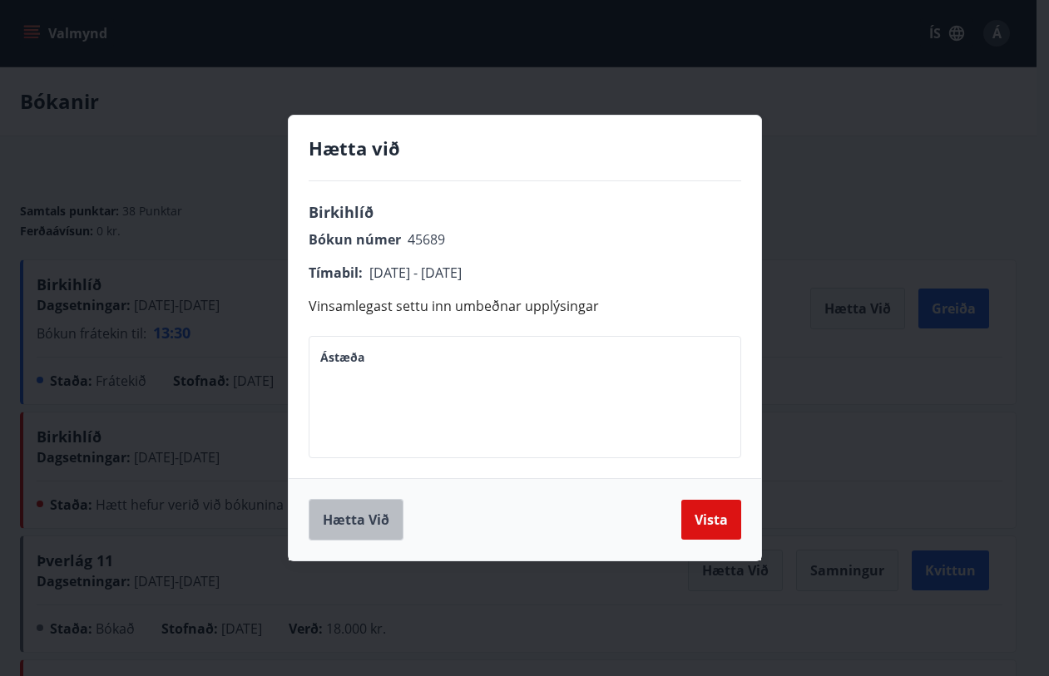
click at [338, 521] on button "Hætta við" at bounding box center [356, 520] width 95 height 42
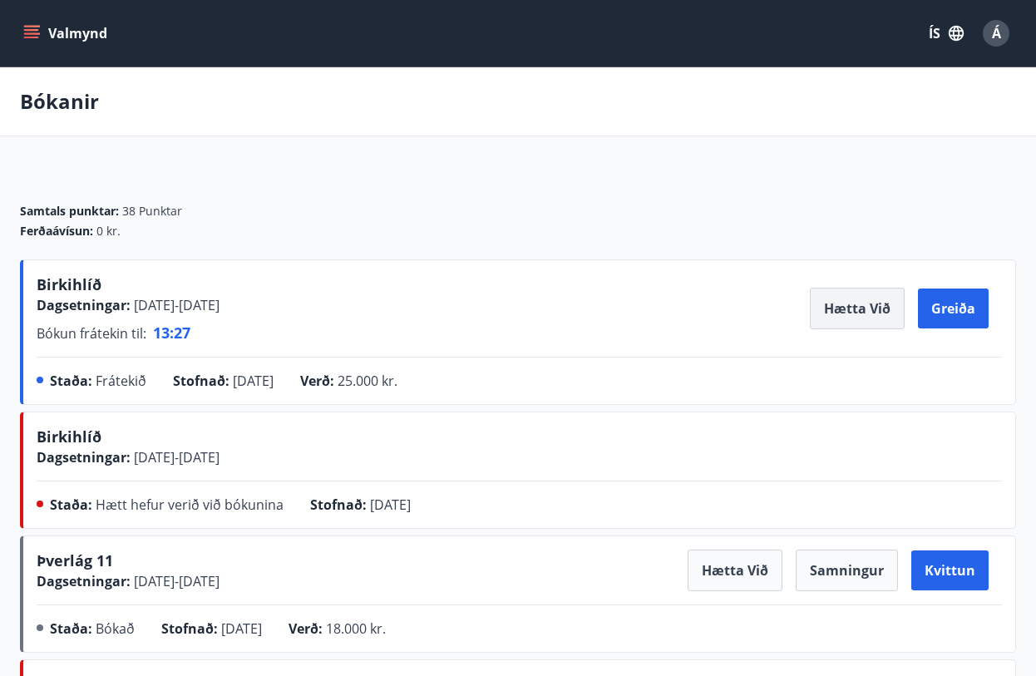
click at [842, 309] on button "Hætta við" at bounding box center [857, 309] width 95 height 42
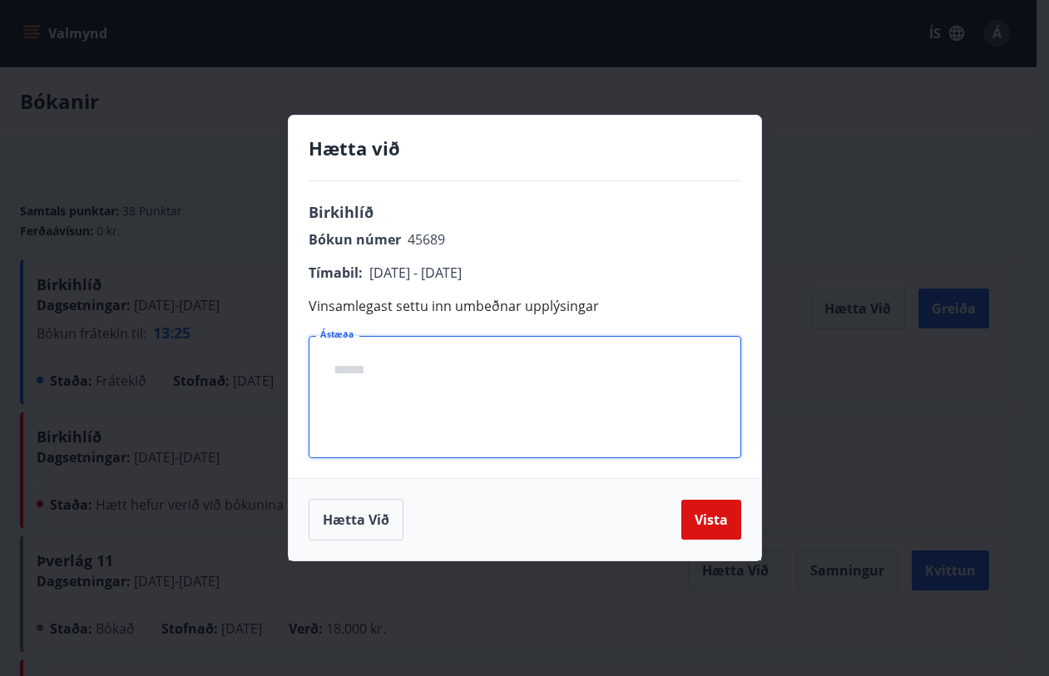
click at [375, 383] on textarea "Ástæða" at bounding box center [524, 397] width 409 height 95
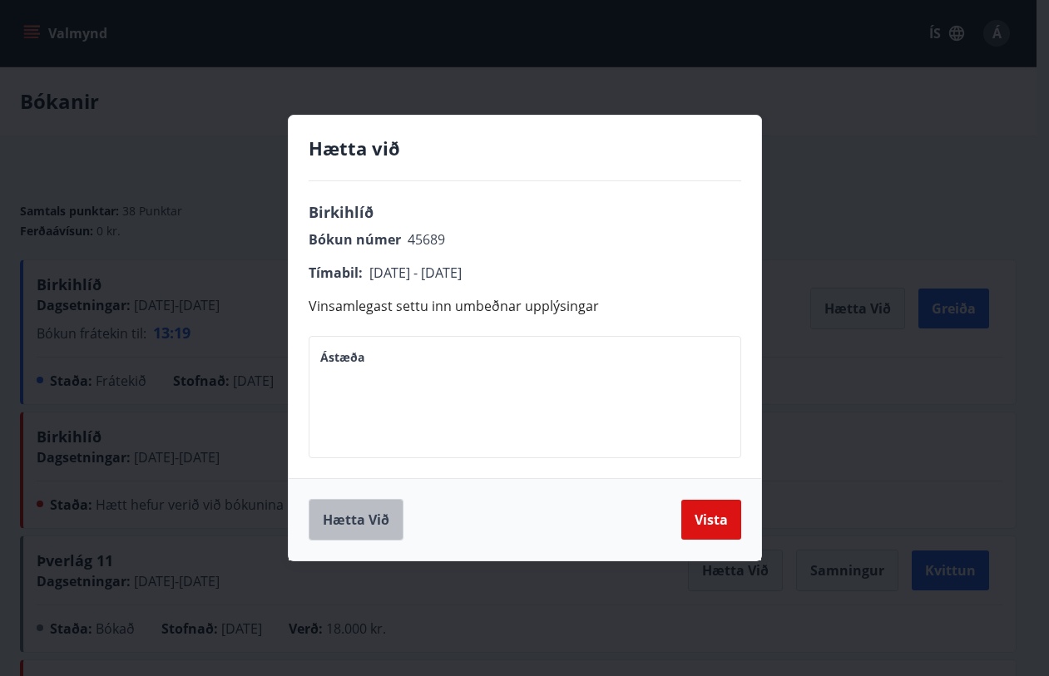
click at [339, 535] on button "Hætta við" at bounding box center [356, 520] width 95 height 42
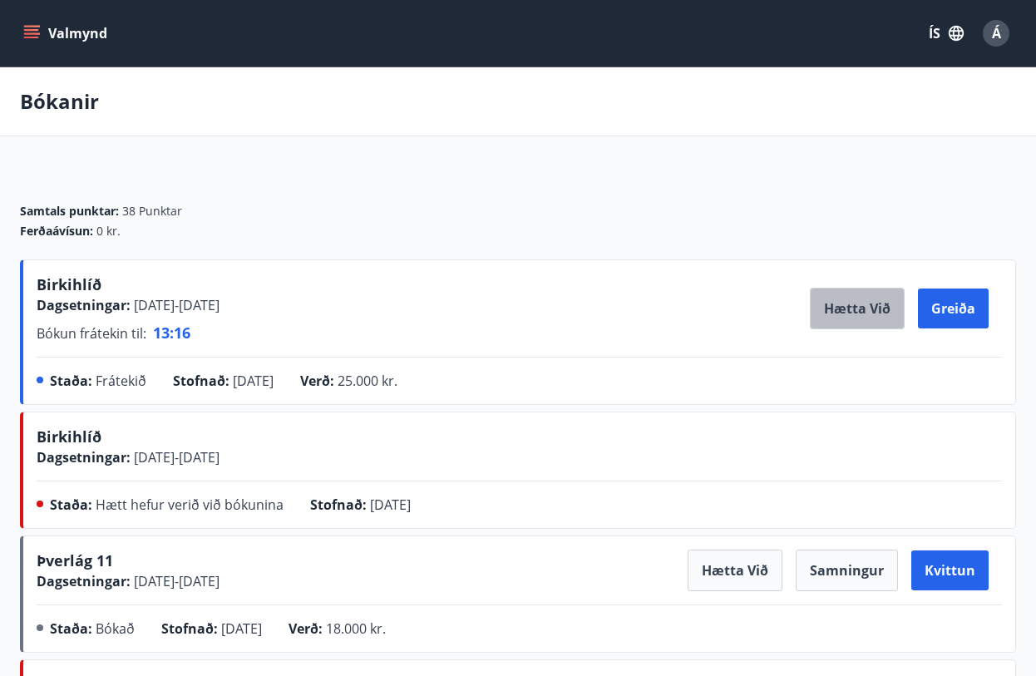
click at [855, 312] on button "Hætta við" at bounding box center [857, 309] width 95 height 42
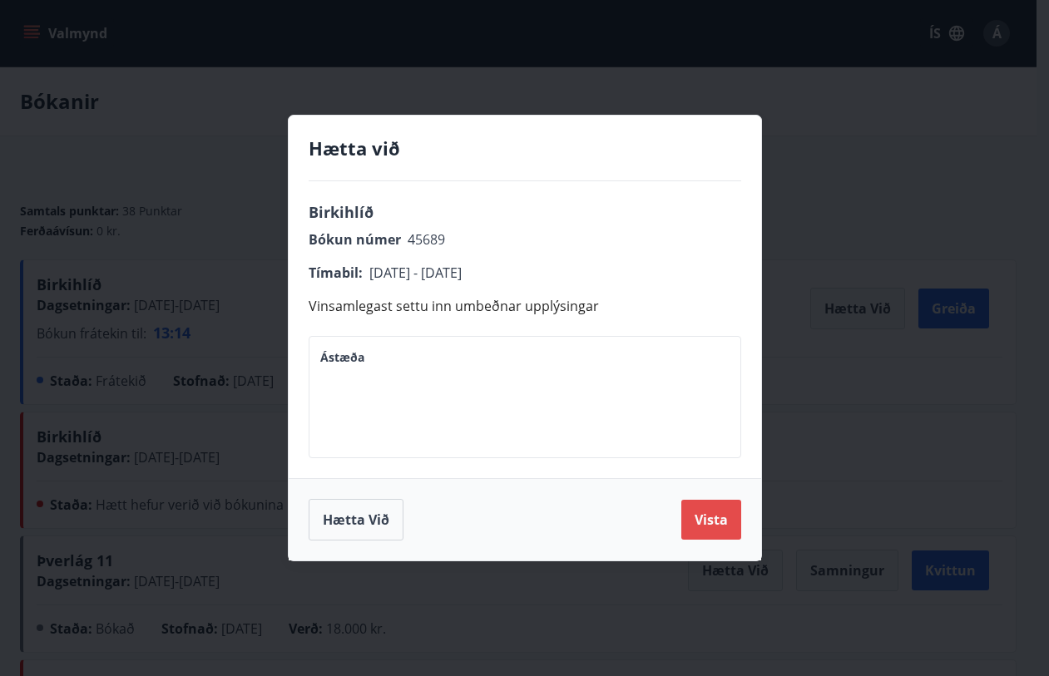
click at [711, 524] on button "Vista" at bounding box center [711, 520] width 60 height 40
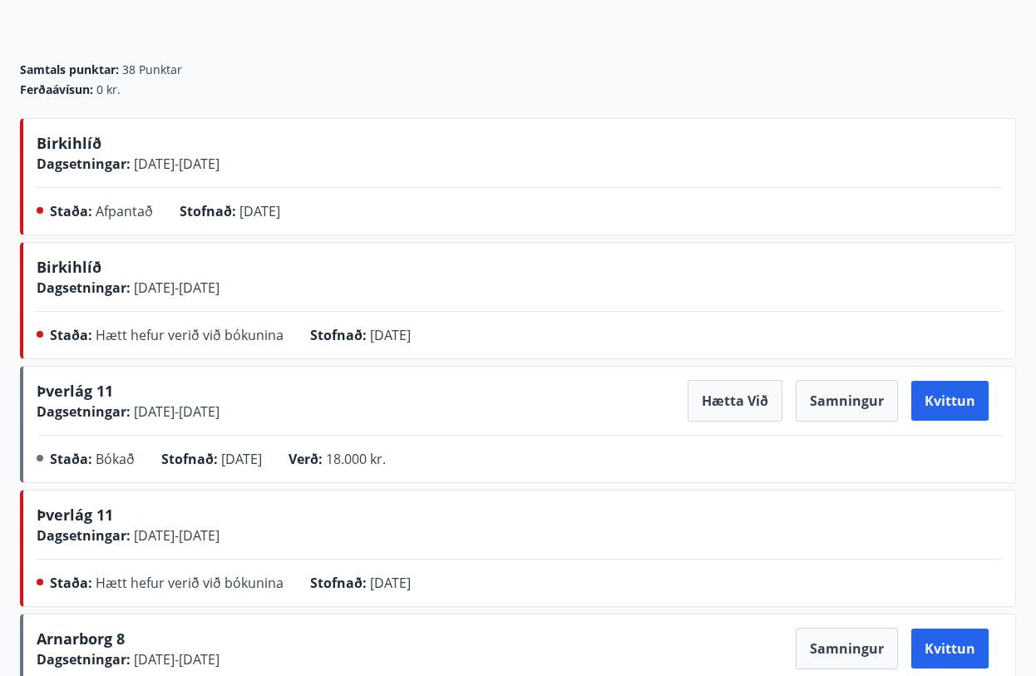
scroll to position [166, 0]
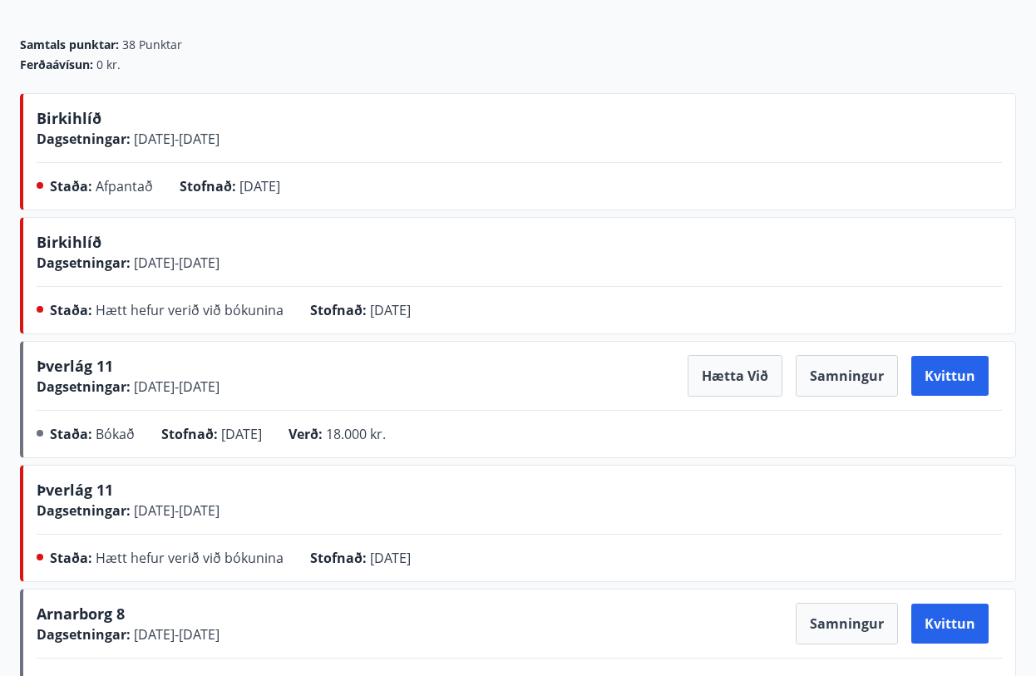
click at [478, 273] on div "Birkihlíð Dagsetningar : 23.12.2025 - 28.12.2025" at bounding box center [519, 252] width 965 height 42
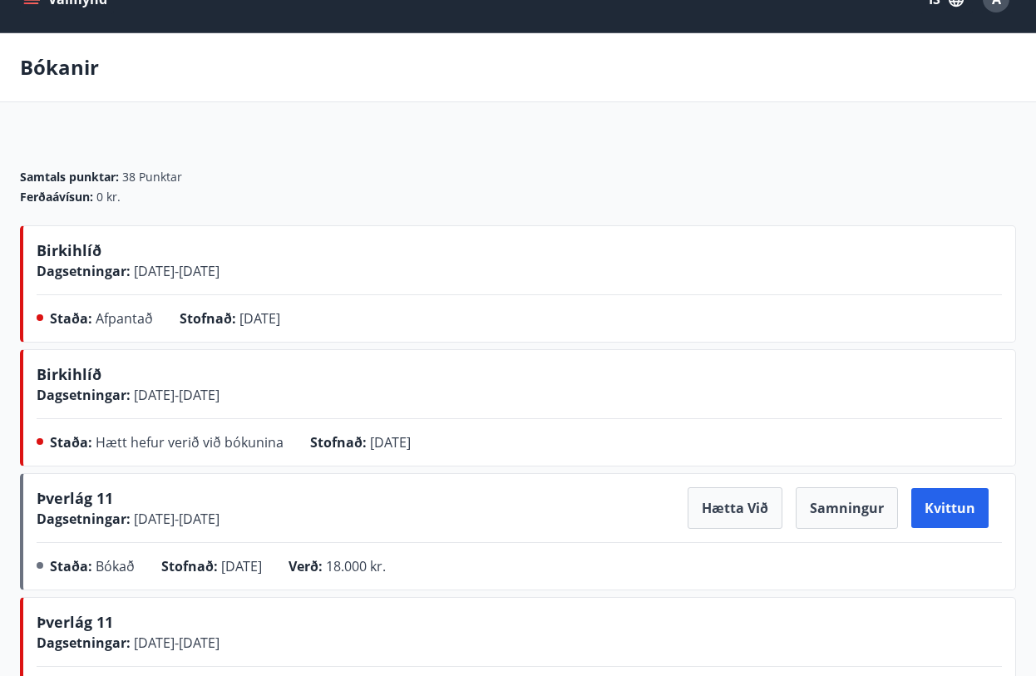
scroll to position [0, 0]
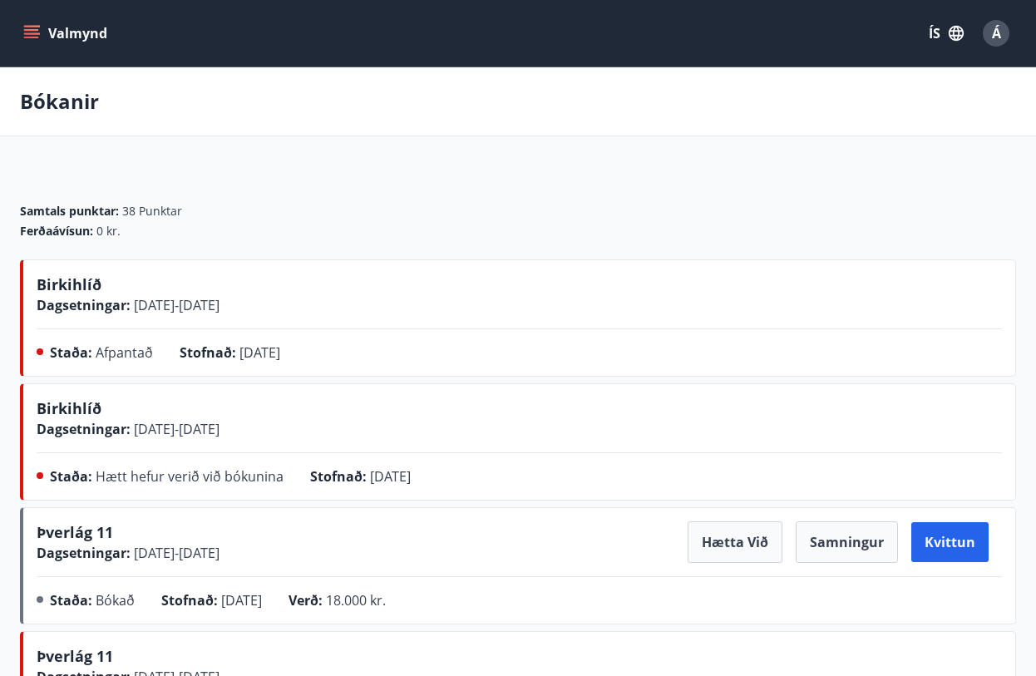
click at [30, 29] on icon "menu" at bounding box center [31, 30] width 15 height 2
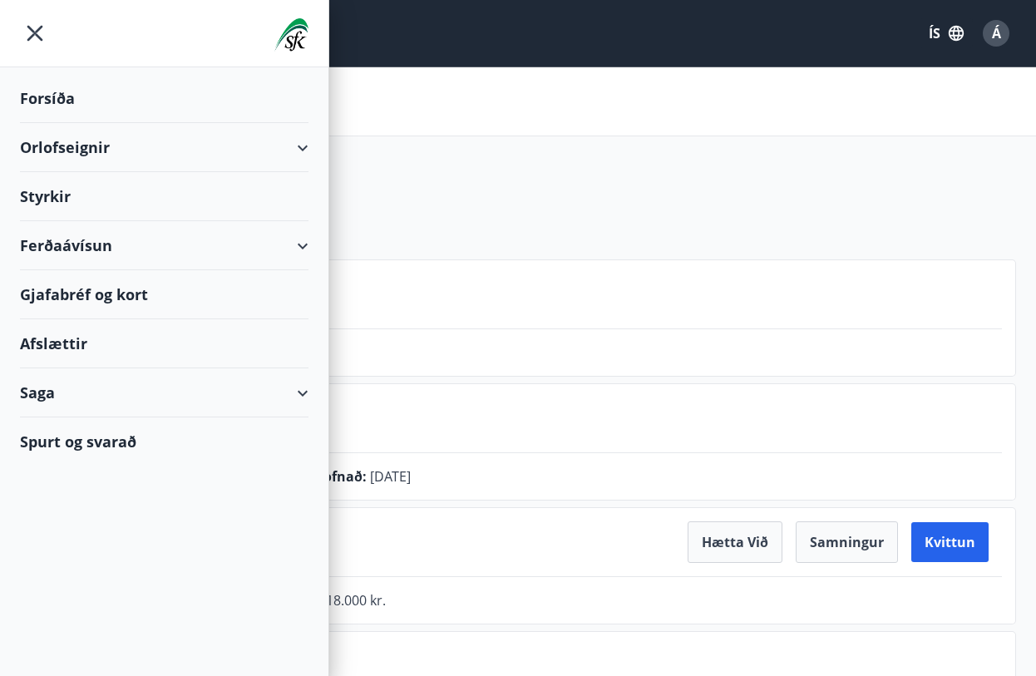
click at [65, 149] on div "Orlofseignir" at bounding box center [164, 147] width 289 height 49
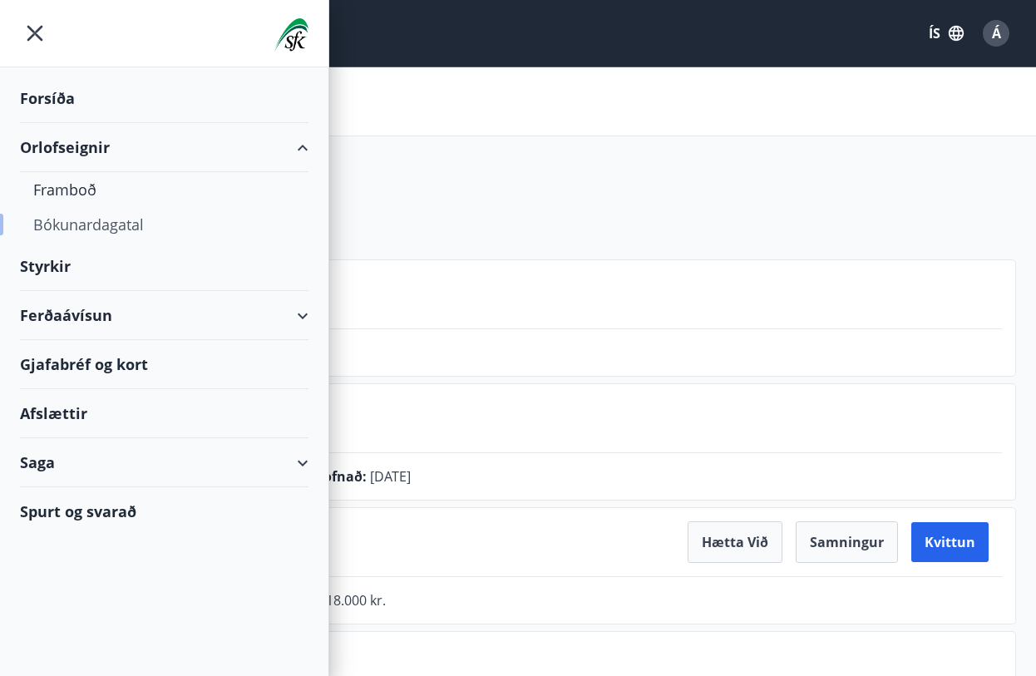
click at [76, 225] on div "Bókunardagatal" at bounding box center [164, 224] width 262 height 35
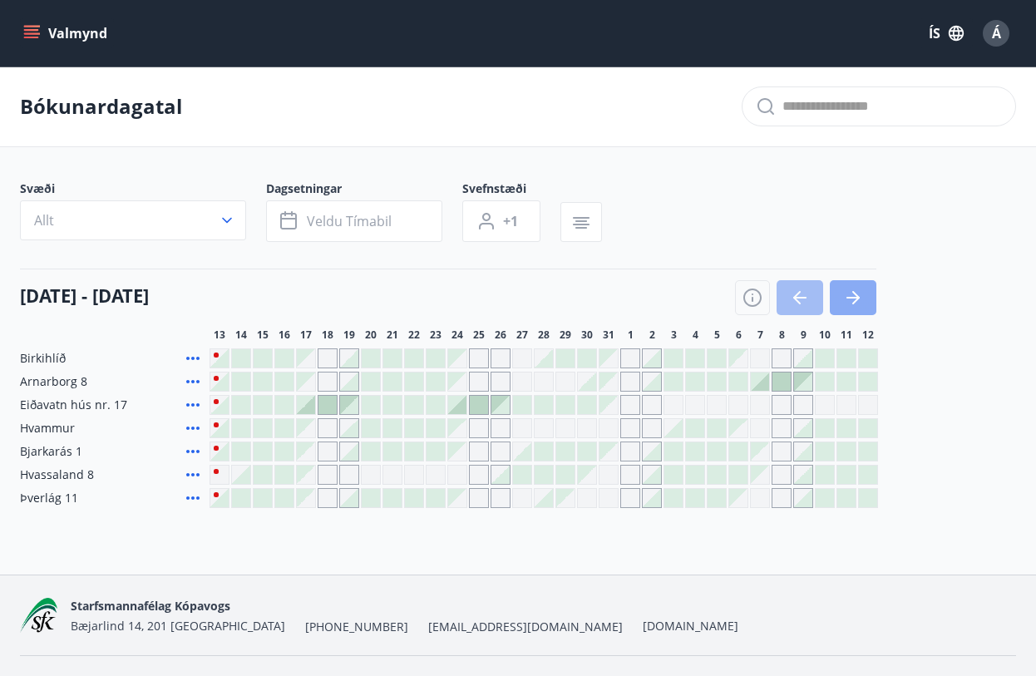
click at [847, 292] on icon "button" at bounding box center [853, 298] width 20 height 20
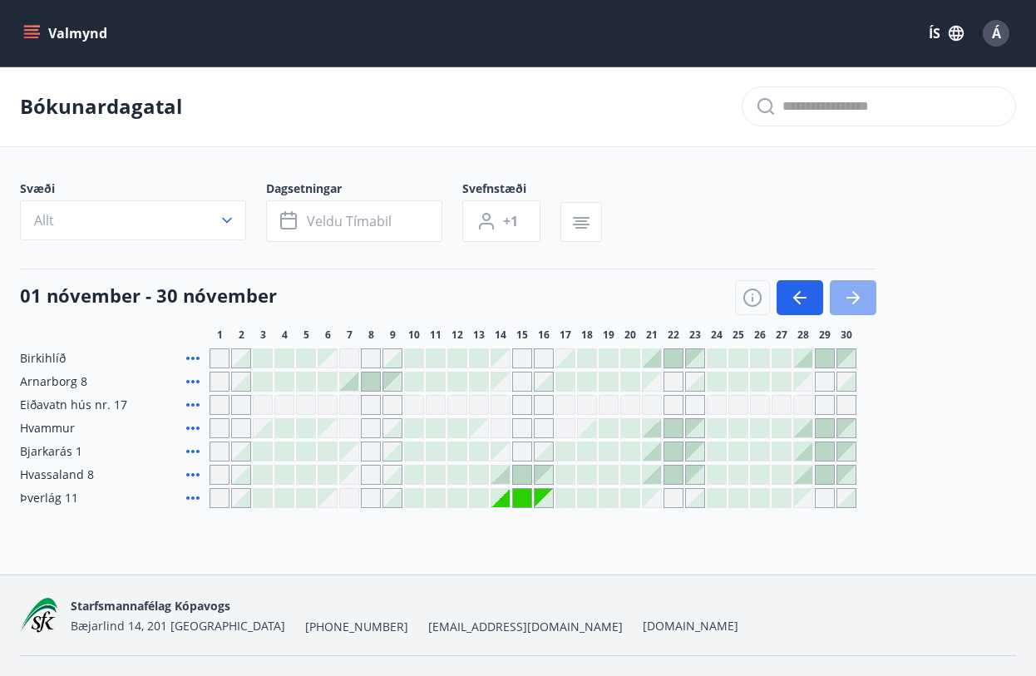
click at [847, 292] on icon "button" at bounding box center [853, 298] width 20 height 20
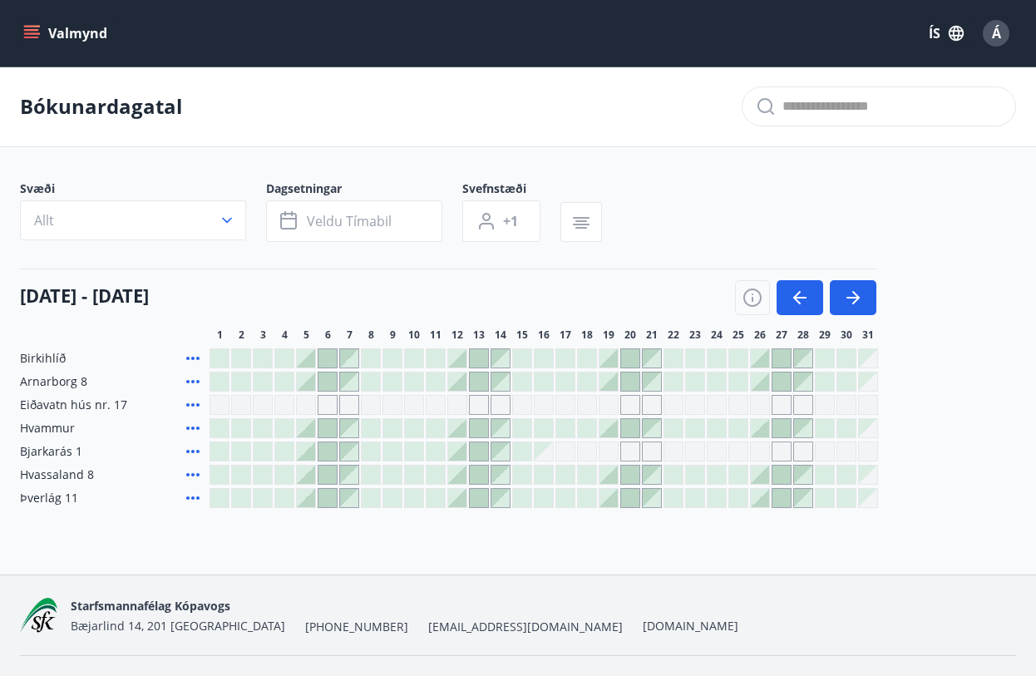
click at [697, 507] on div at bounding box center [695, 498] width 18 height 18
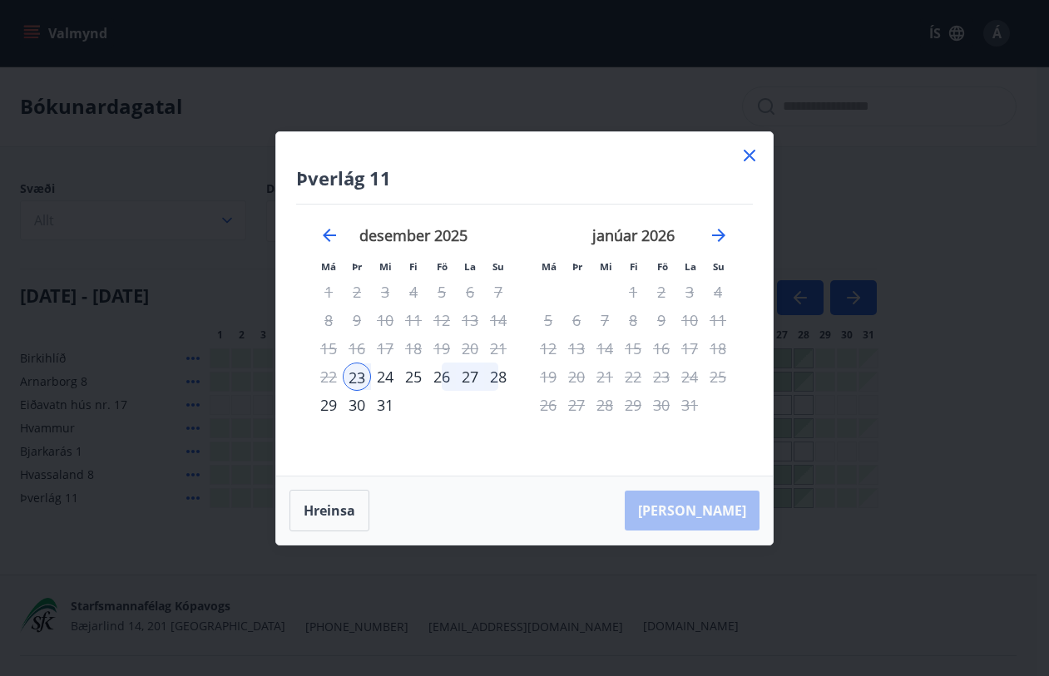
click at [498, 371] on div "28" at bounding box center [498, 377] width 28 height 28
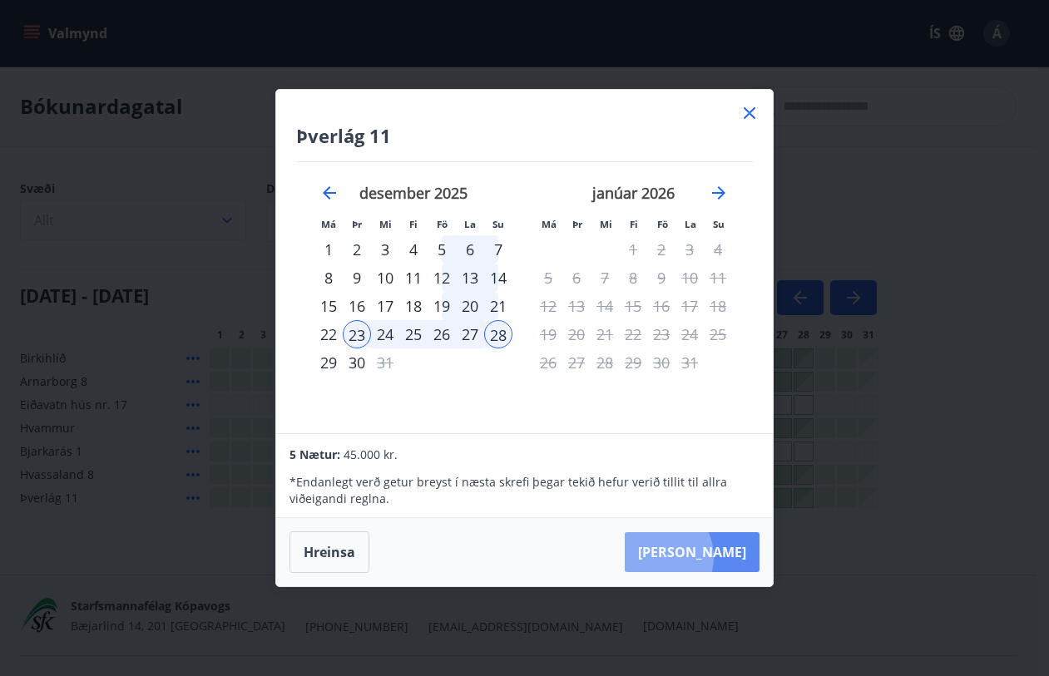
click at [704, 559] on button "Taka Frá" at bounding box center [692, 552] width 135 height 40
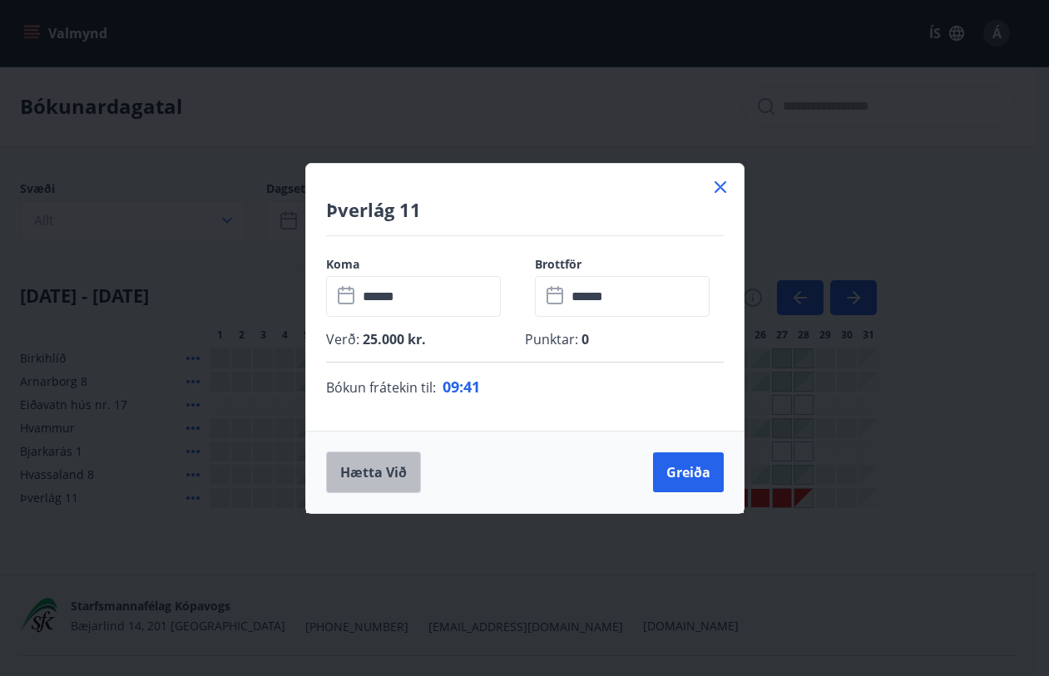
click at [375, 475] on button "Hætta við" at bounding box center [373, 473] width 95 height 42
